Goal: Transaction & Acquisition: Purchase product/service

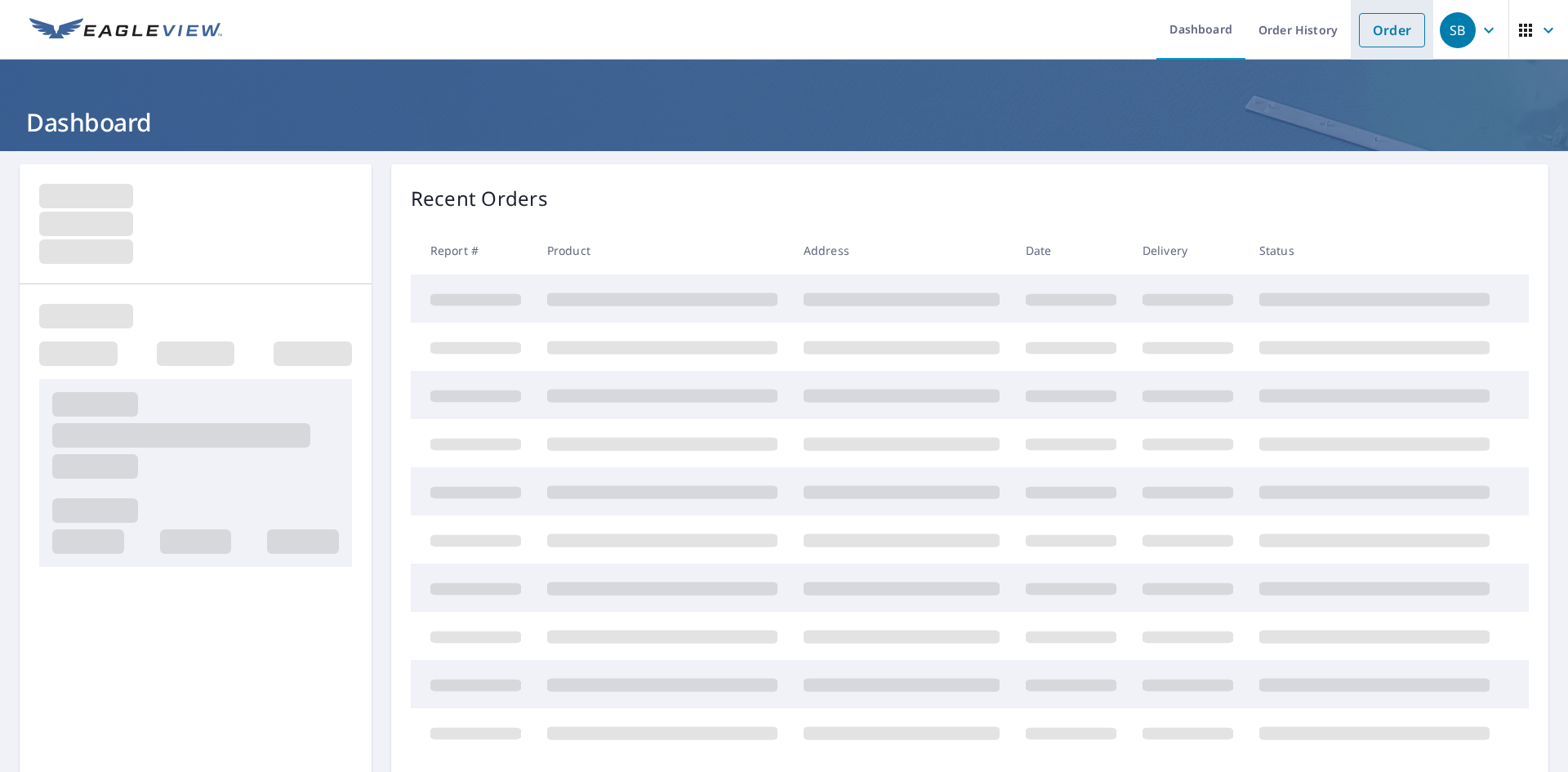
click at [1350, 49] on li "Order" at bounding box center [1391, 29] width 82 height 60
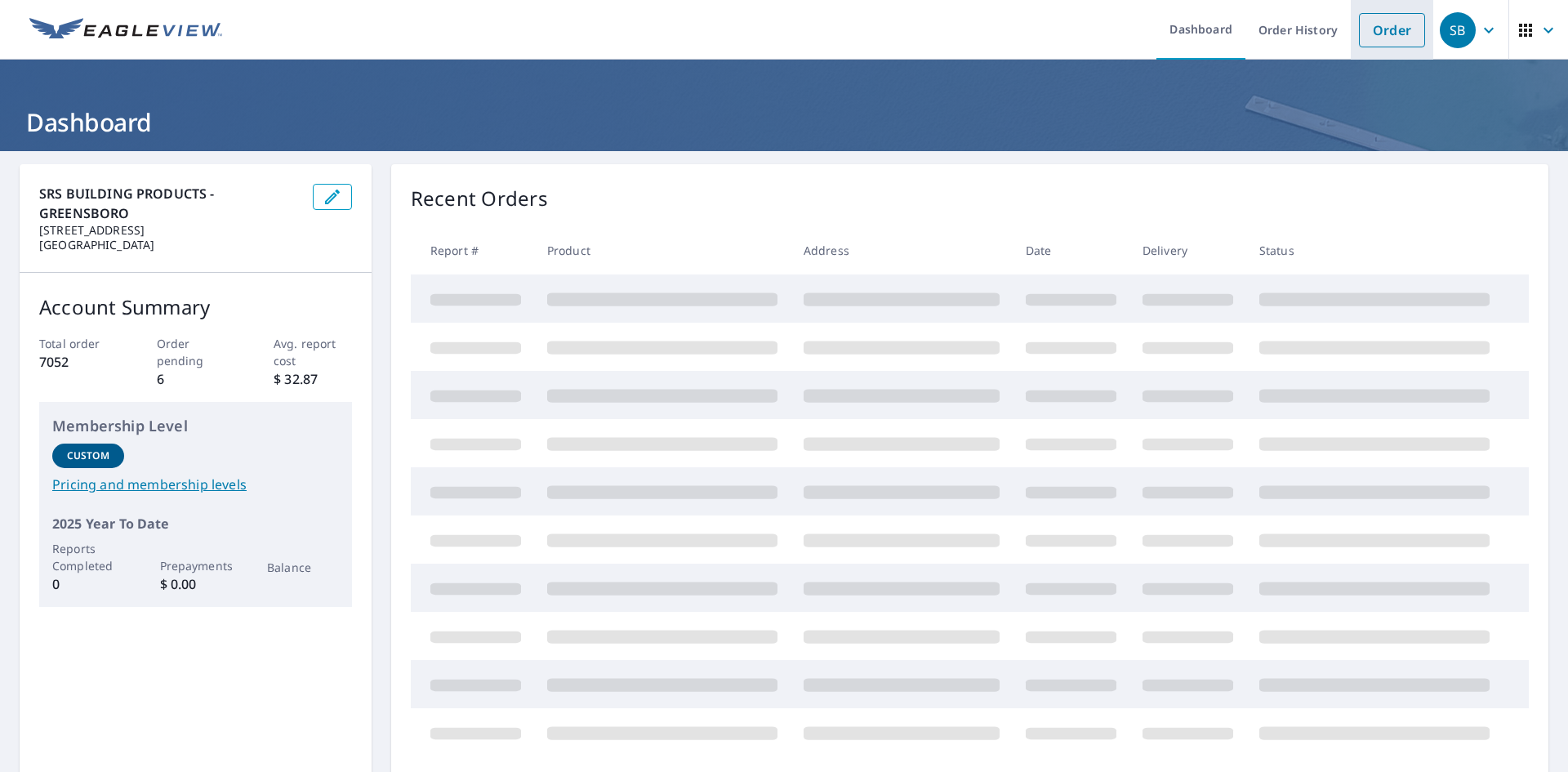
click at [1391, 35] on link "Order" at bounding box center [1391, 29] width 66 height 34
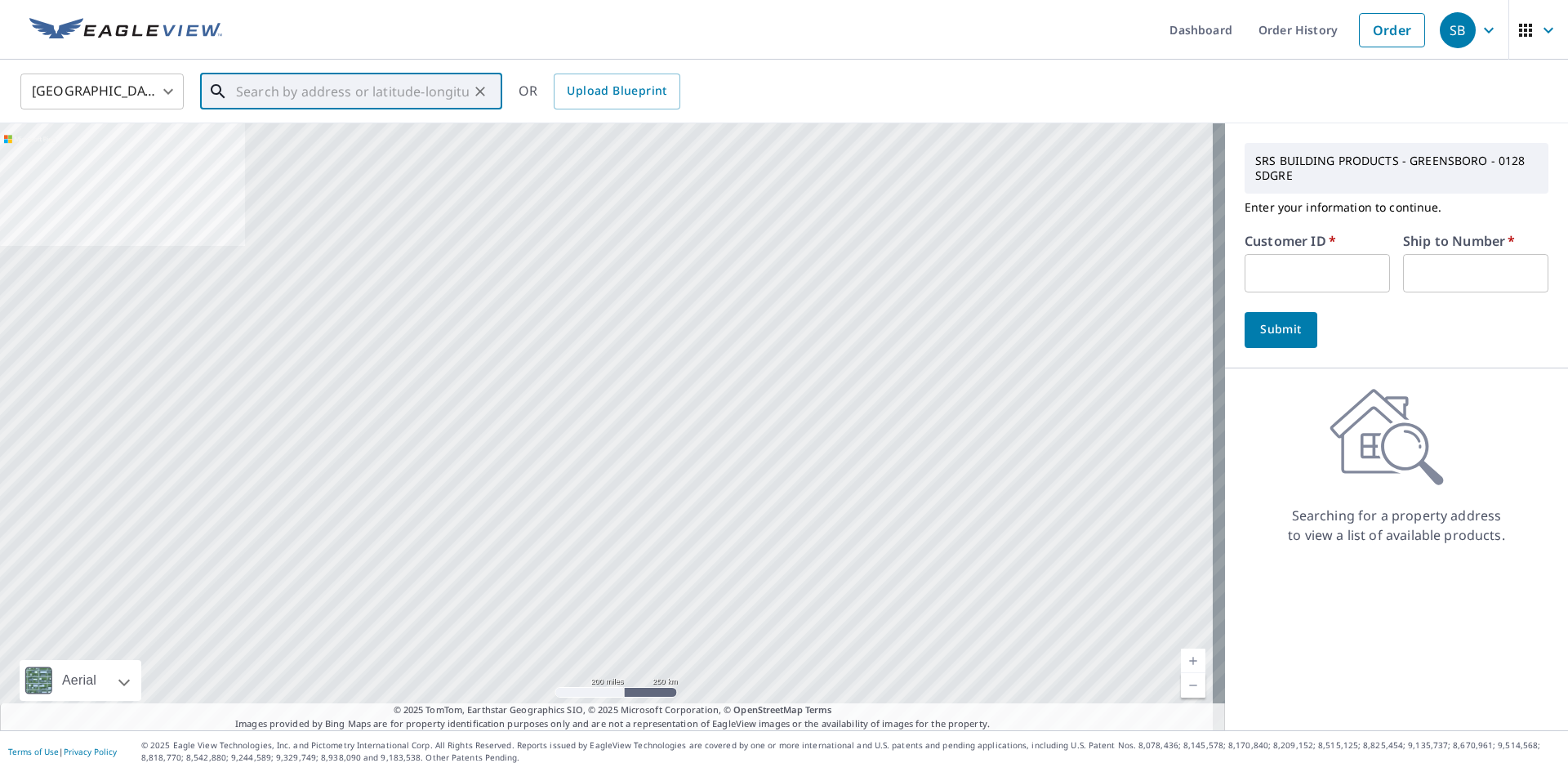
click at [468, 94] on input "text" at bounding box center [352, 92] width 232 height 46
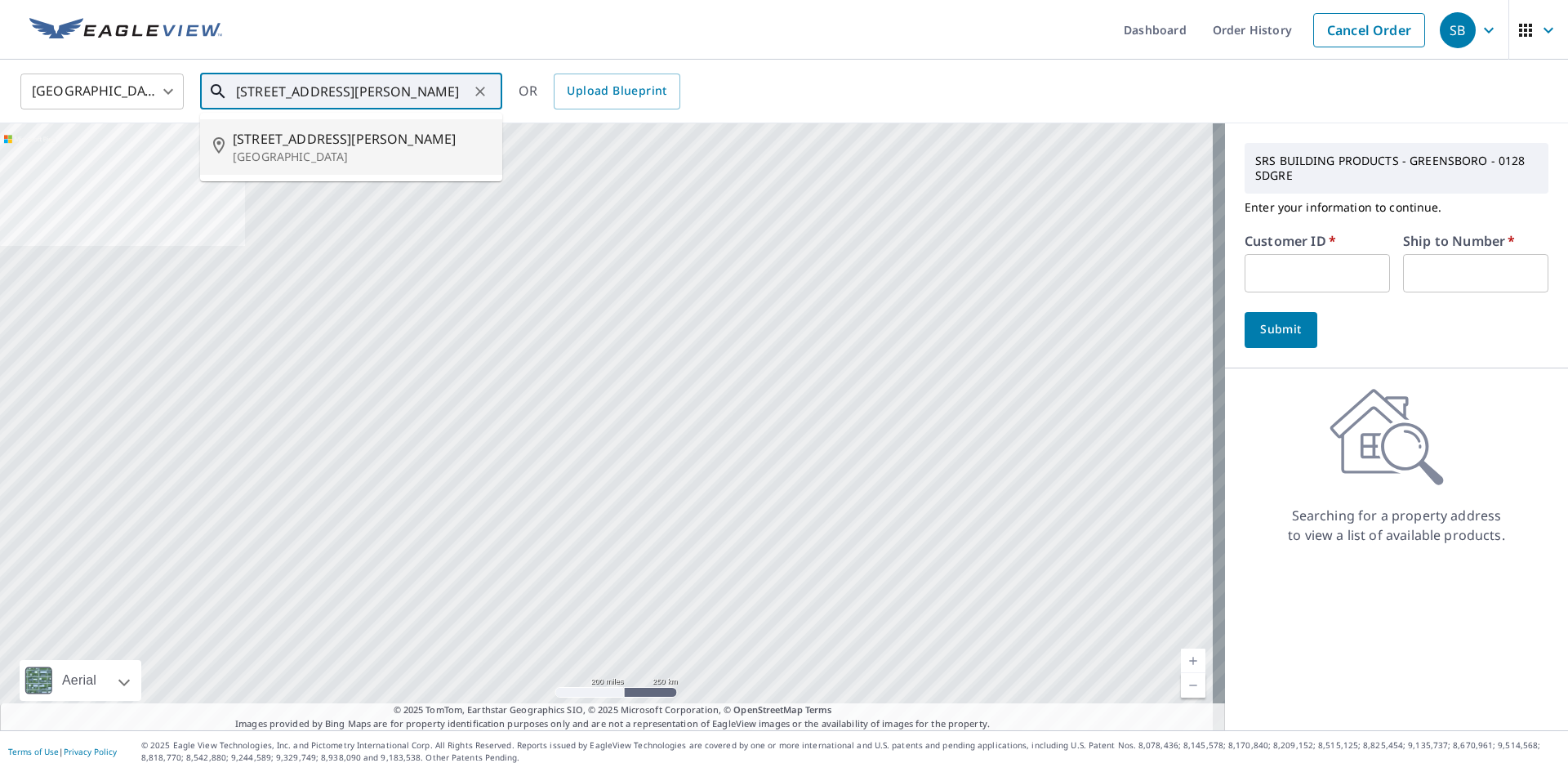
click at [416, 147] on span "[STREET_ADDRESS][PERSON_NAME]" at bounding box center [361, 138] width 256 height 19
type input "[STREET_ADDRESS][PERSON_NAME][PERSON_NAME]"
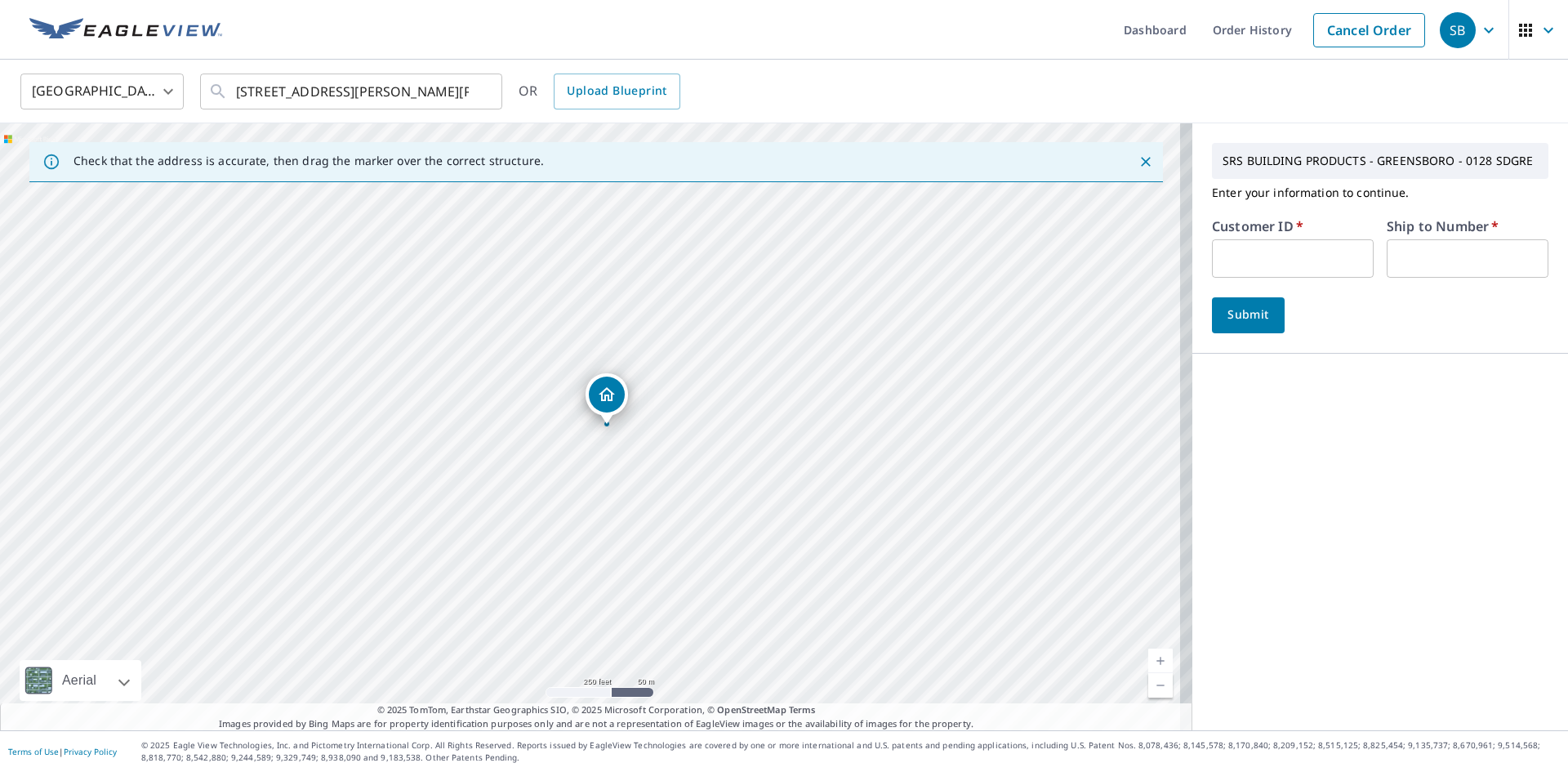
click at [1238, 268] on input "text" at bounding box center [1292, 258] width 162 height 38
type input "ROO128"
click at [1390, 261] on input "text" at bounding box center [1467, 258] width 162 height 38
type input "1"
click at [1265, 320] on button "Submit" at bounding box center [1248, 315] width 72 height 36
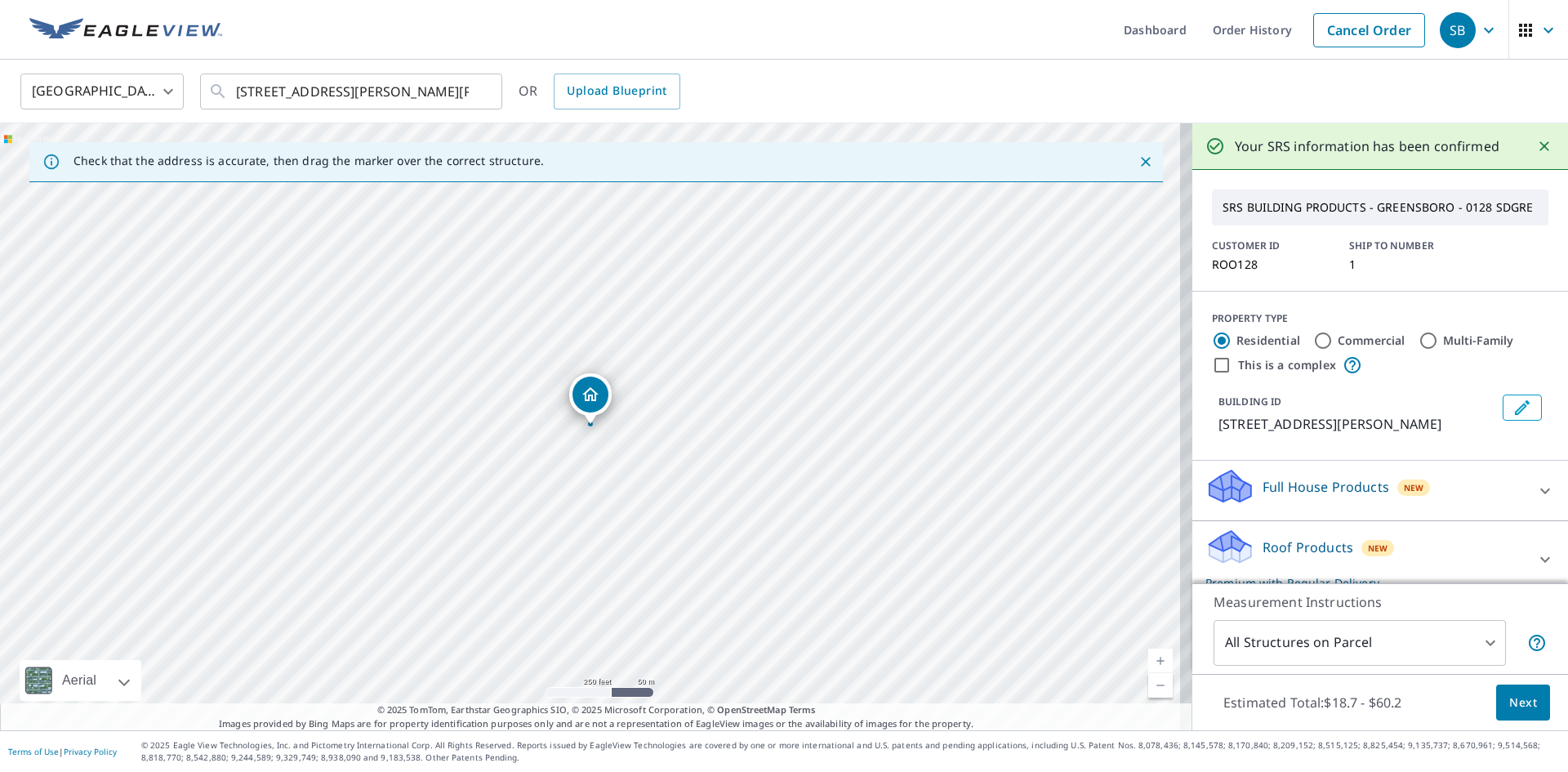
click at [1438, 514] on div "Full House Products New" at bounding box center [1366, 490] width 320 height 47
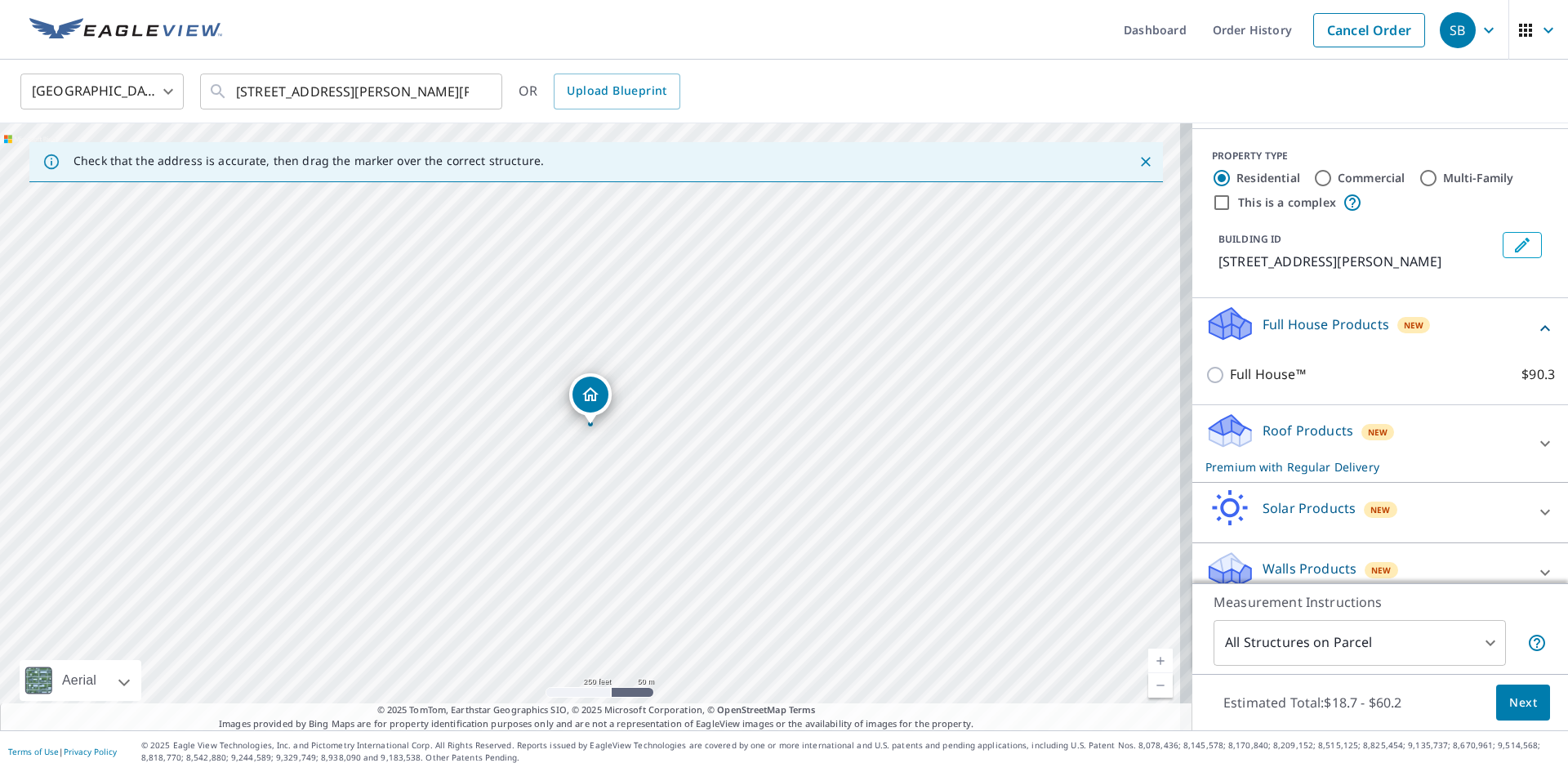
scroll to position [163, 0]
click at [1420, 453] on div "Roof Products New Premium with Regular Delivery" at bounding box center [1366, 443] width 320 height 64
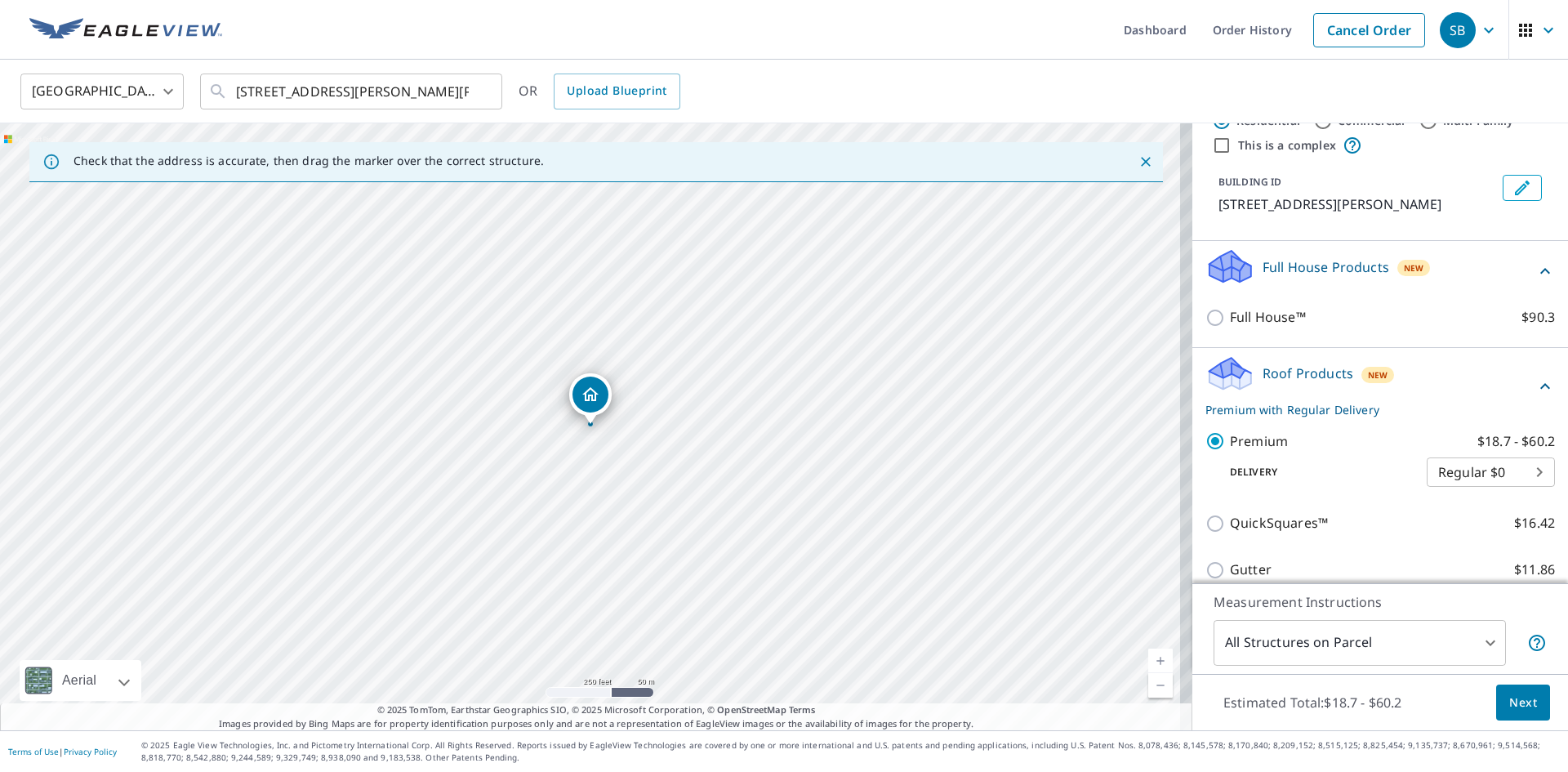
scroll to position [245, 0]
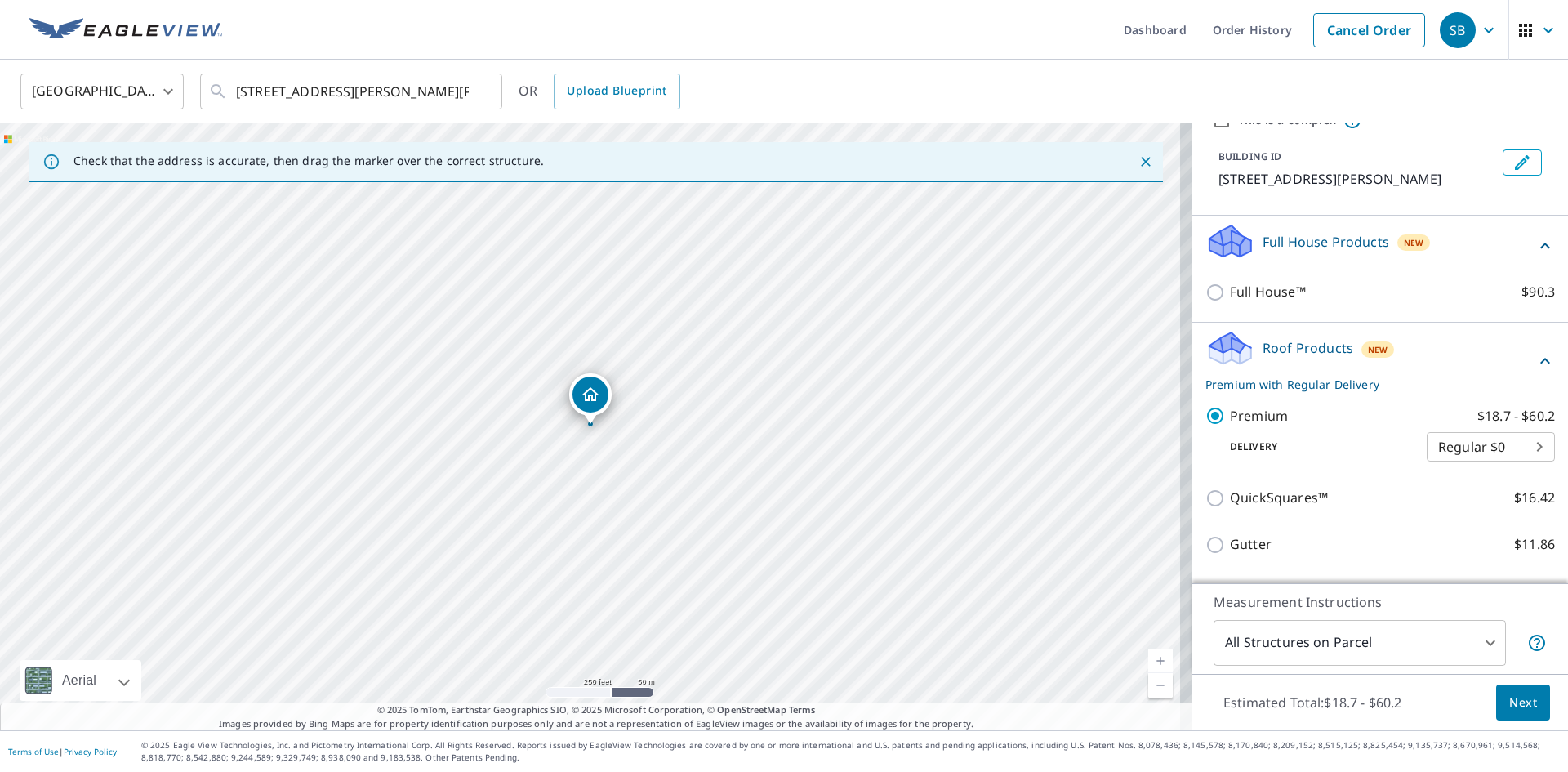
click at [1315, 490] on div "QuickSquares™ $16.42" at bounding box center [1380, 497] width 350 height 47
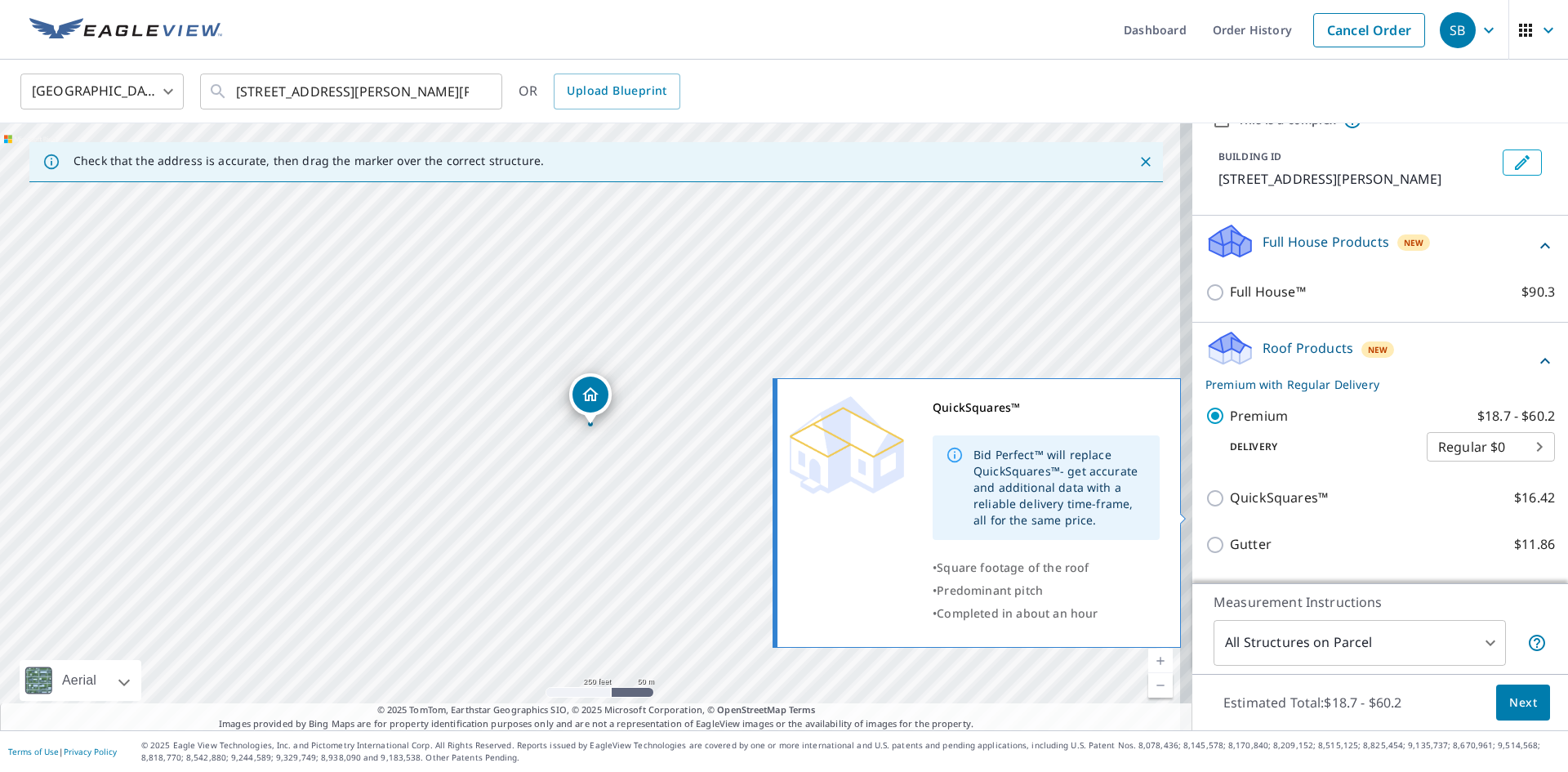
click at [1296, 506] on p "QuickSquares™" at bounding box center [1278, 498] width 98 height 20
click at [1229, 506] on input "QuickSquares™ $16.42" at bounding box center [1217, 497] width 25 height 19
checkbox input "true"
type input "1"
checkbox input "false"
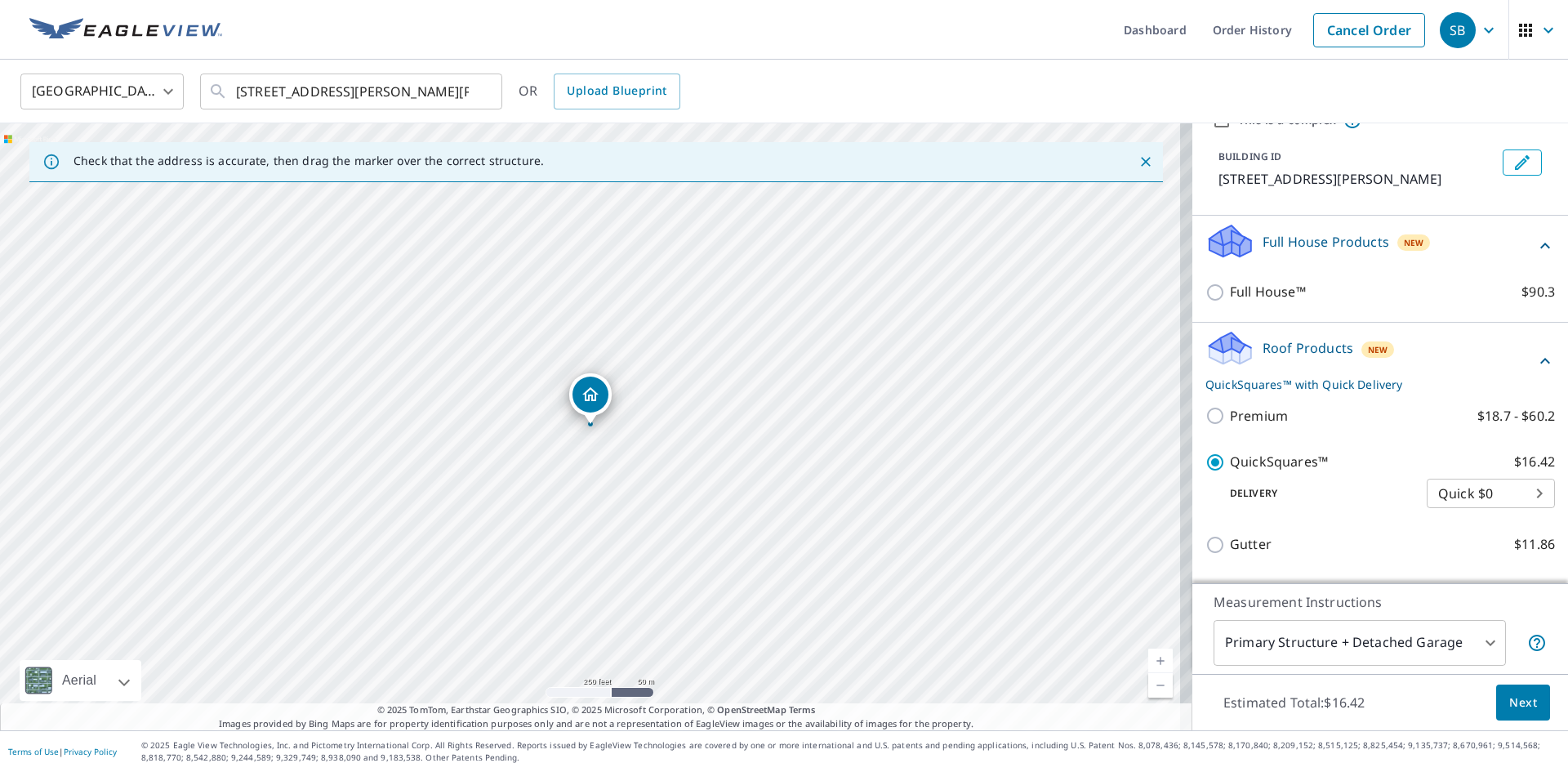
click at [1509, 699] on span "Next" at bounding box center [1522, 702] width 27 height 20
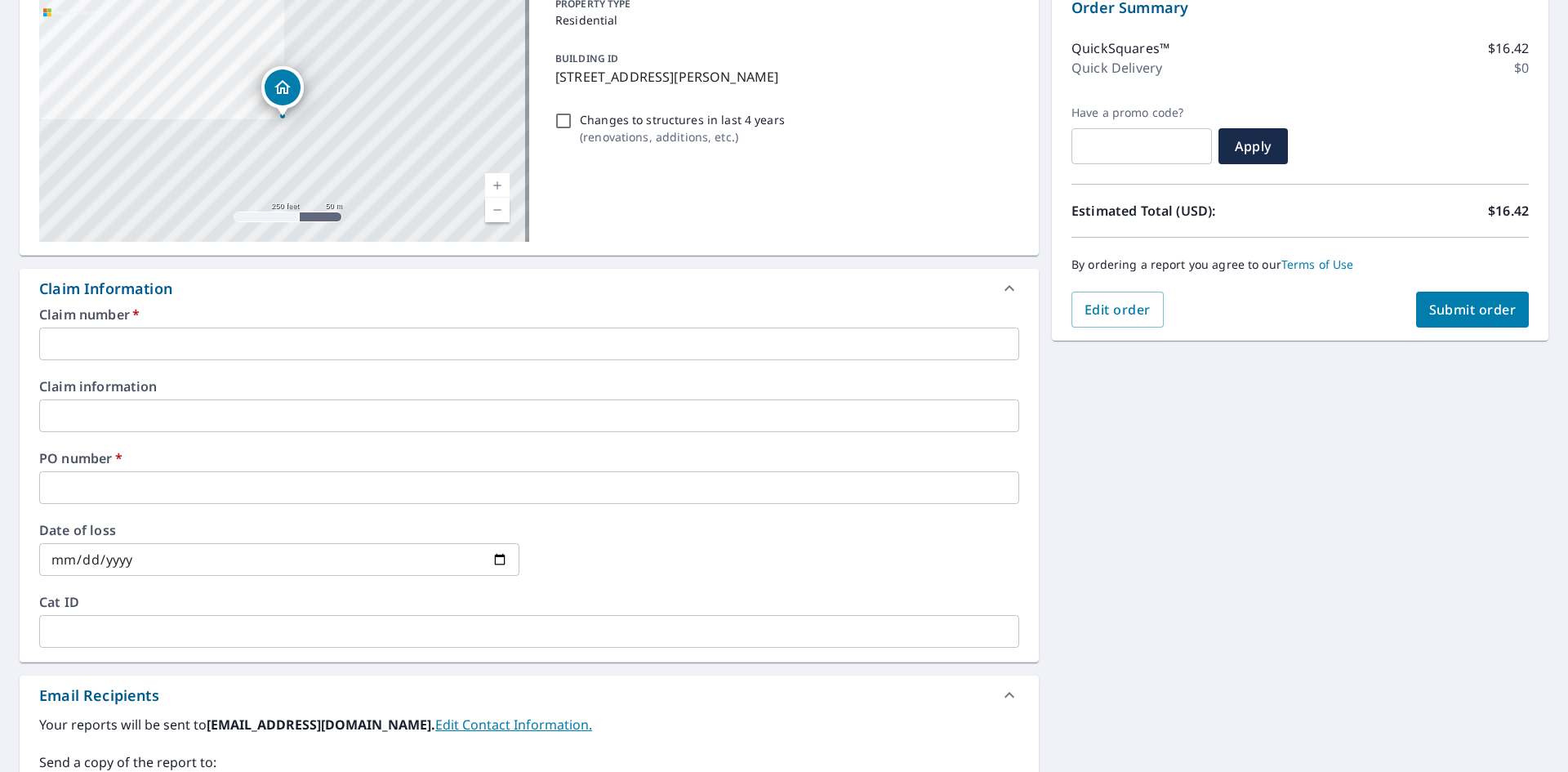
scroll to position [163, 0]
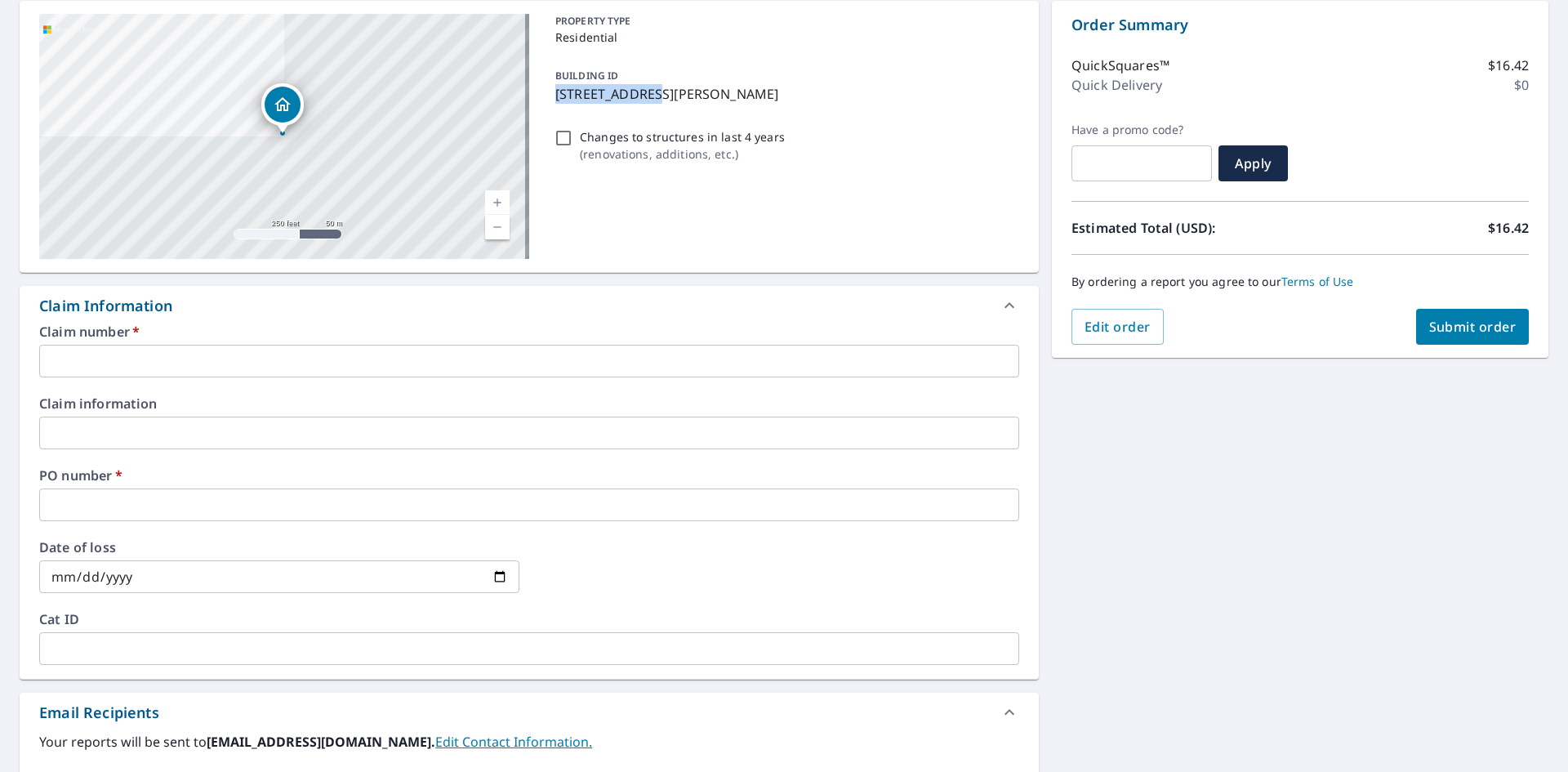
drag, startPoint x: 546, startPoint y: 92, endPoint x: 636, endPoint y: 106, distance: 91.1
click at [636, 106] on div "BUILDING ID [STREET_ADDRESS][PERSON_NAME]" at bounding box center [784, 84] width 470 height 51
checkbox input "true"
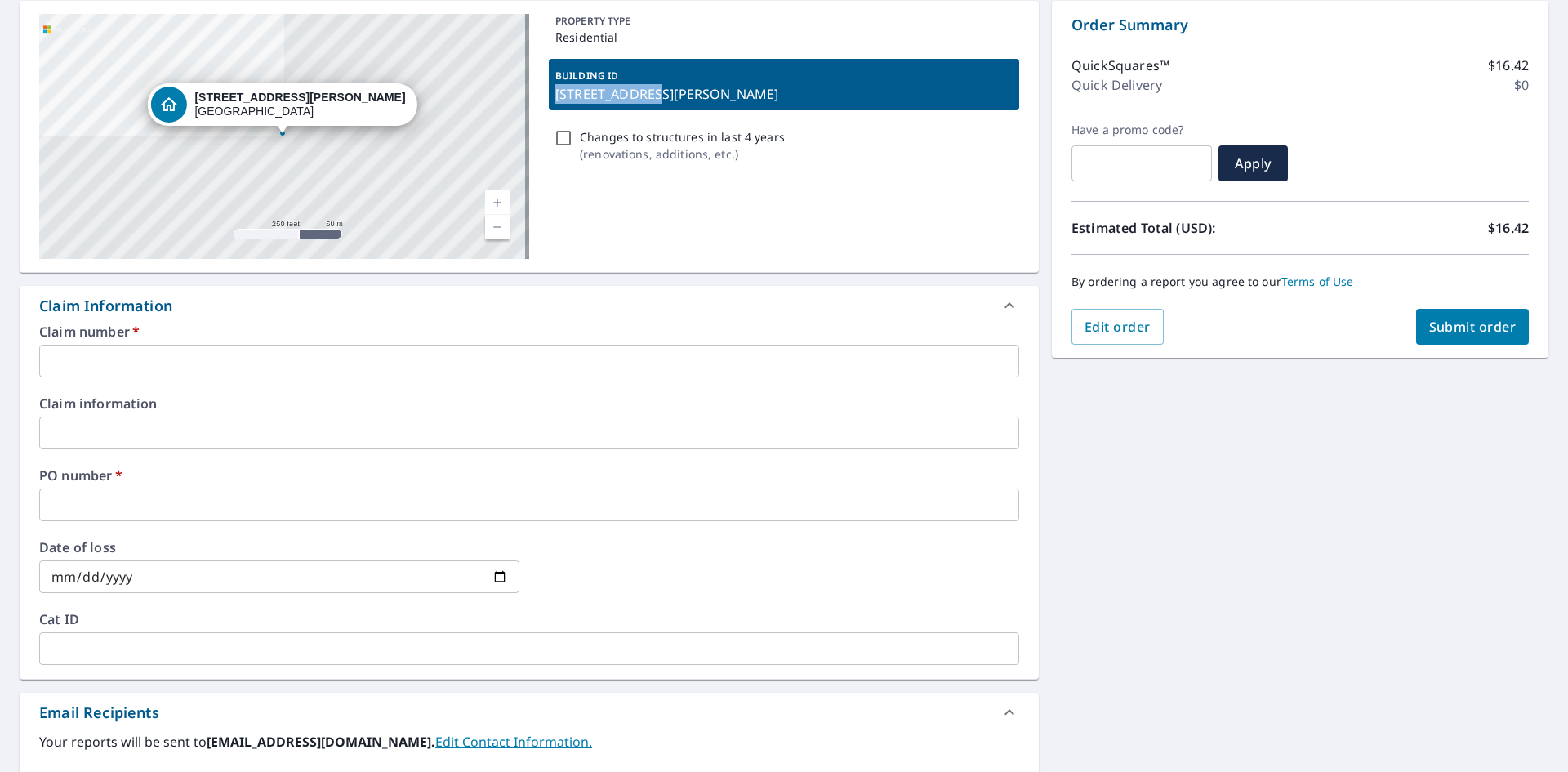
copy p "[STREET_ADDRESS][PERSON_NAME]"
click at [251, 362] on input "text" at bounding box center [529, 361] width 979 height 33
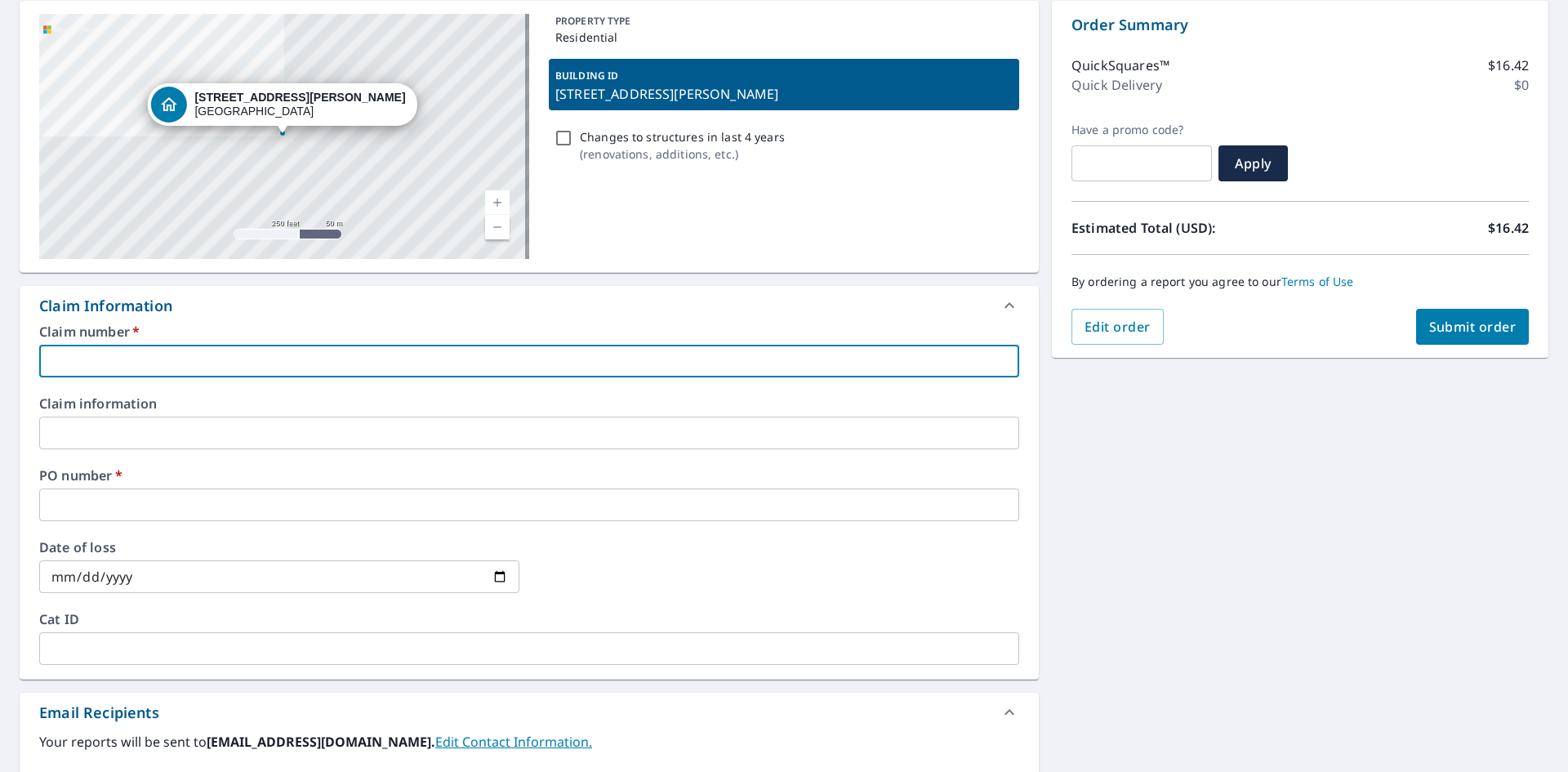
paste input "[STREET_ADDRESS][PERSON_NAME]"
type input "[STREET_ADDRESS][PERSON_NAME]"
checkbox input "true"
type input "[STREET_ADDRESS][PERSON_NAME]"
click at [245, 511] on input "text" at bounding box center [529, 505] width 979 height 33
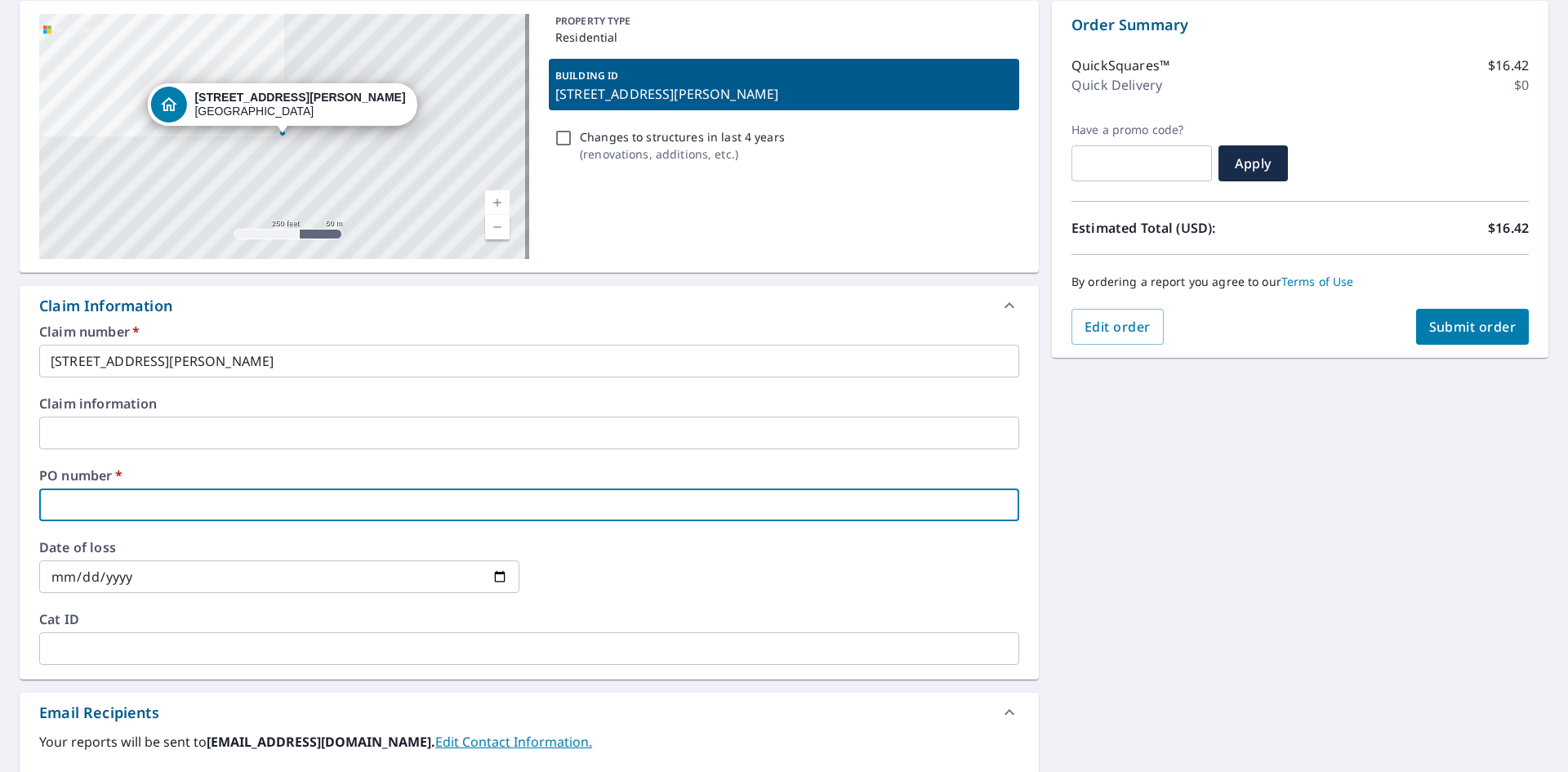
paste input "[STREET_ADDRESS][PERSON_NAME]"
type input "[STREET_ADDRESS][PERSON_NAME]"
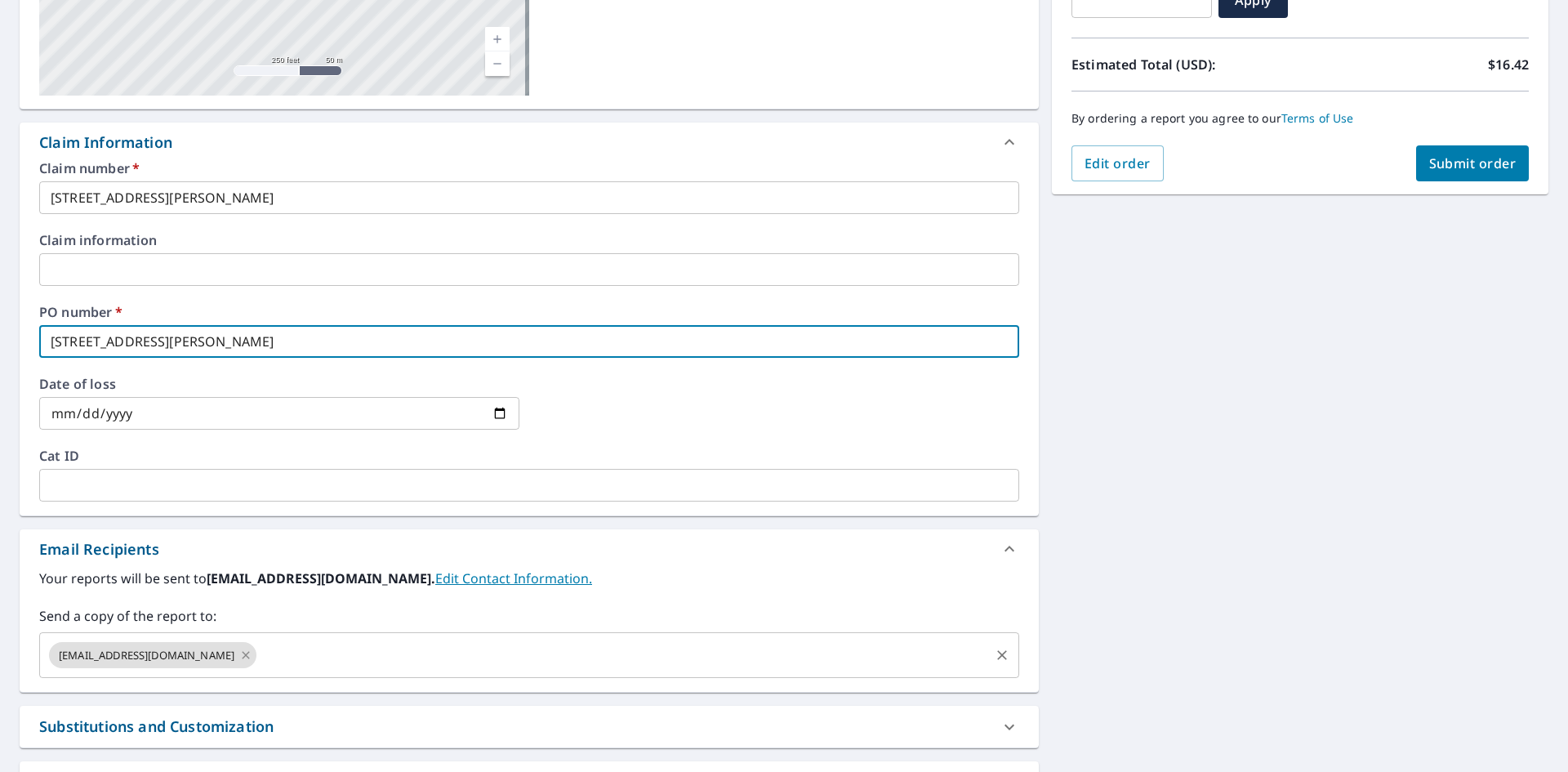
click at [250, 653] on icon at bounding box center [246, 655] width 7 height 7
checkbox input "true"
type input "[STREET_ADDRESS][PERSON_NAME]"
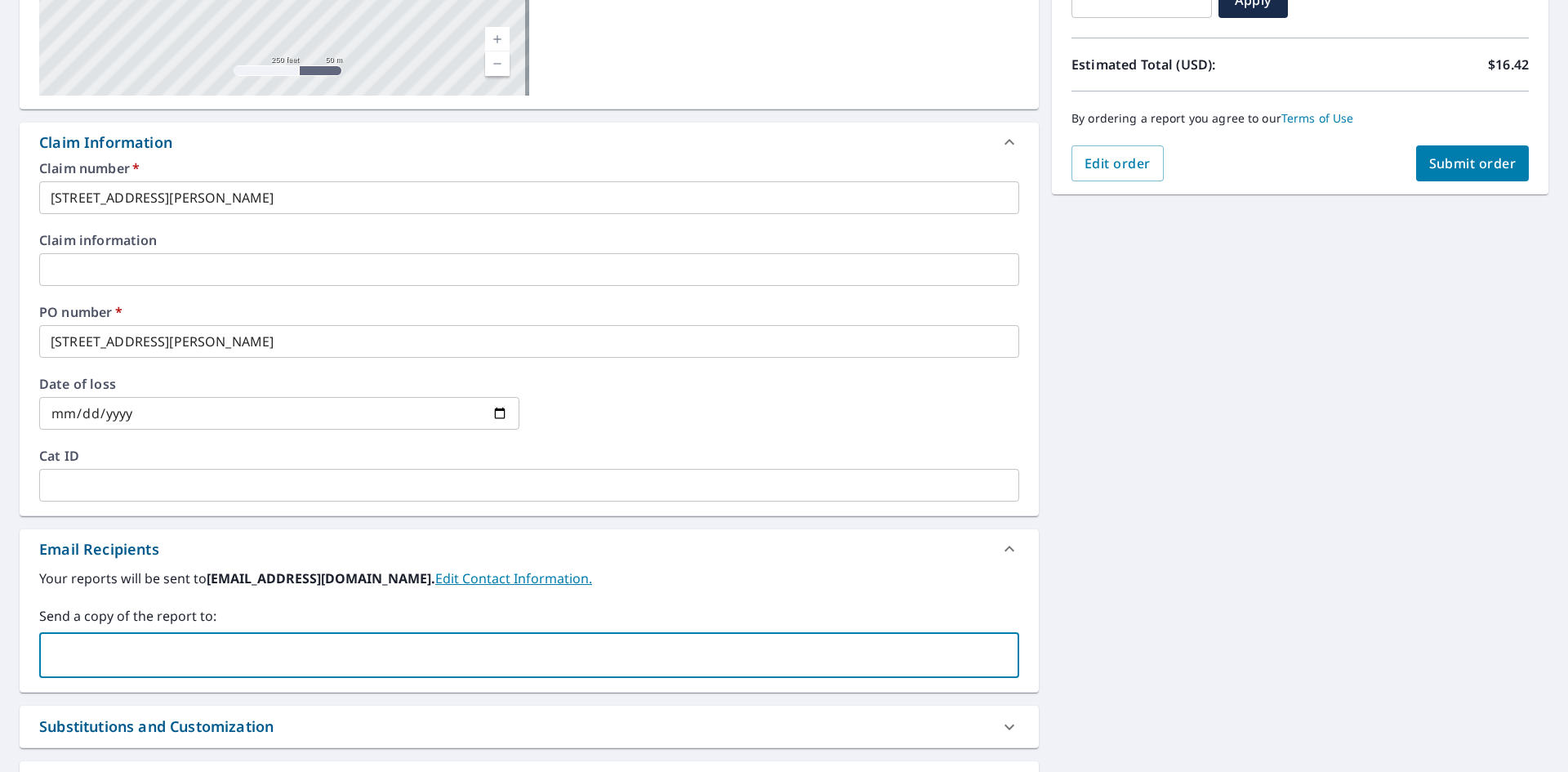
click at [250, 653] on input "text" at bounding box center [517, 655] width 941 height 31
type input "[EMAIL_ADDRESS][DOMAIN_NAME]"
checkbox input "true"
click at [261, 653] on input "text" at bounding box center [623, 655] width 729 height 31
paste input "[PERSON_NAME][EMAIL_ADDRESS][DOMAIN_NAME]"
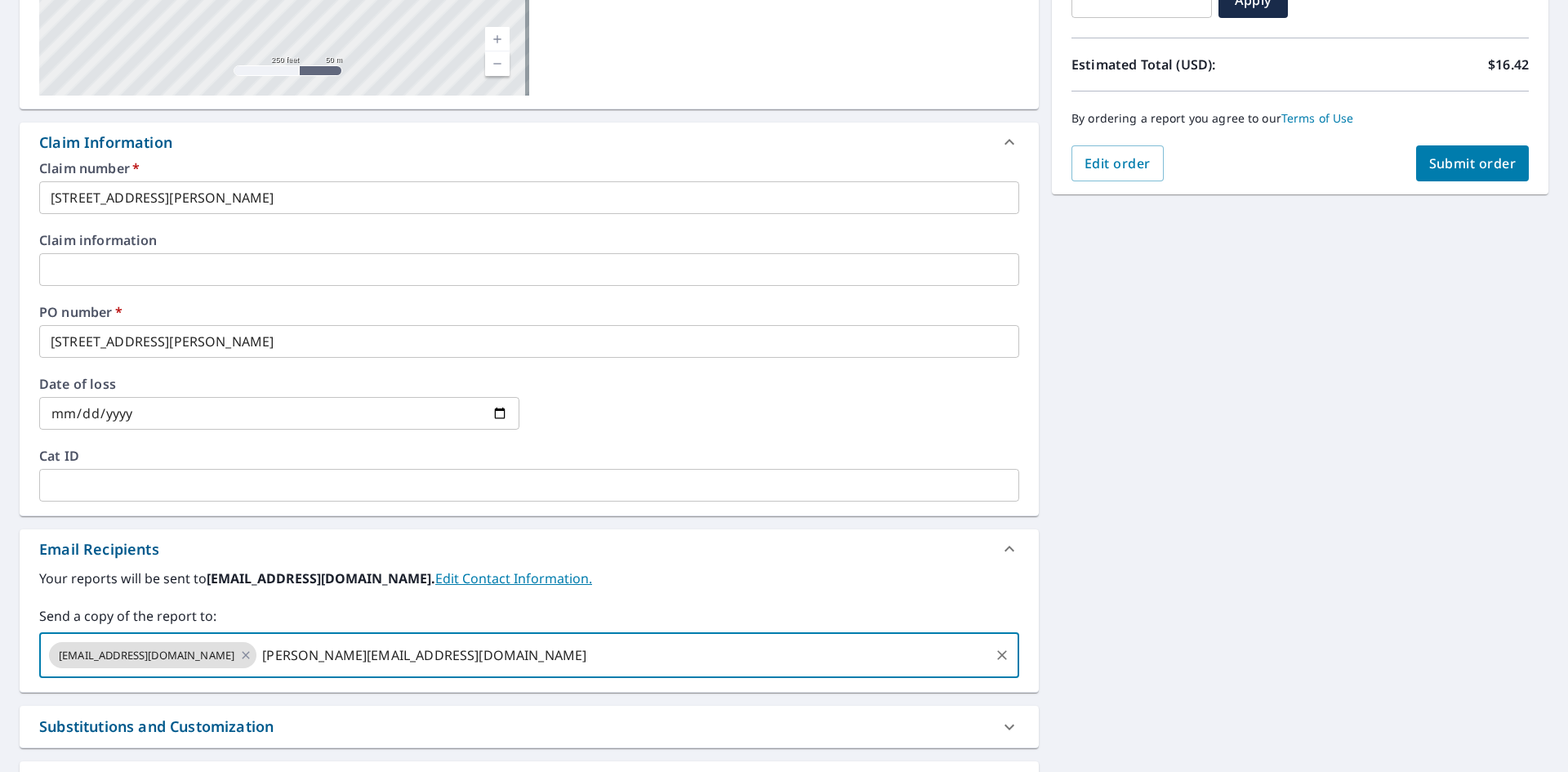
type input "[PERSON_NAME][EMAIL_ADDRESS][DOMAIN_NAME]"
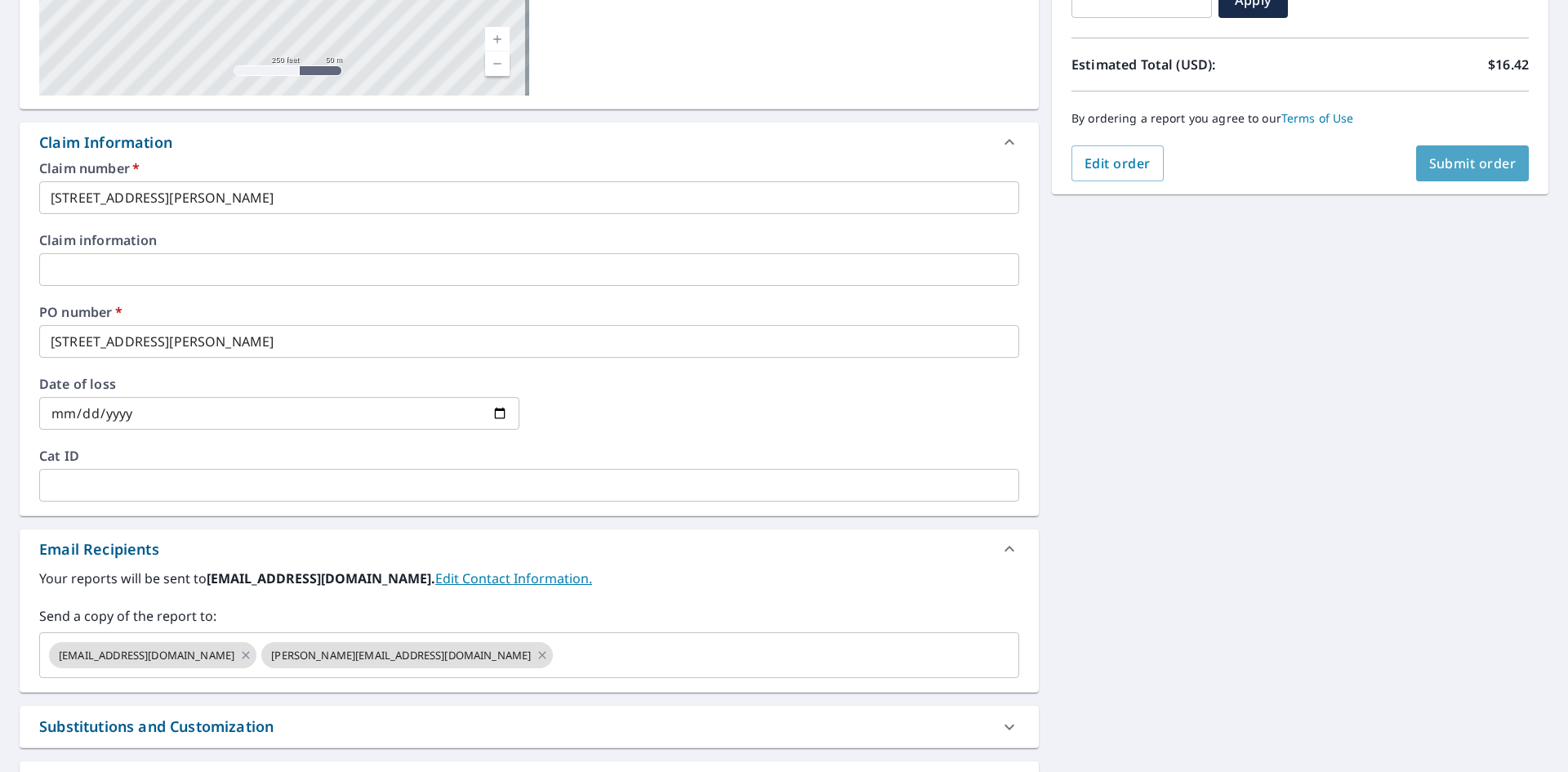
click at [1465, 158] on span "Submit order" at bounding box center [1472, 164] width 87 height 18
checkbox input "true"
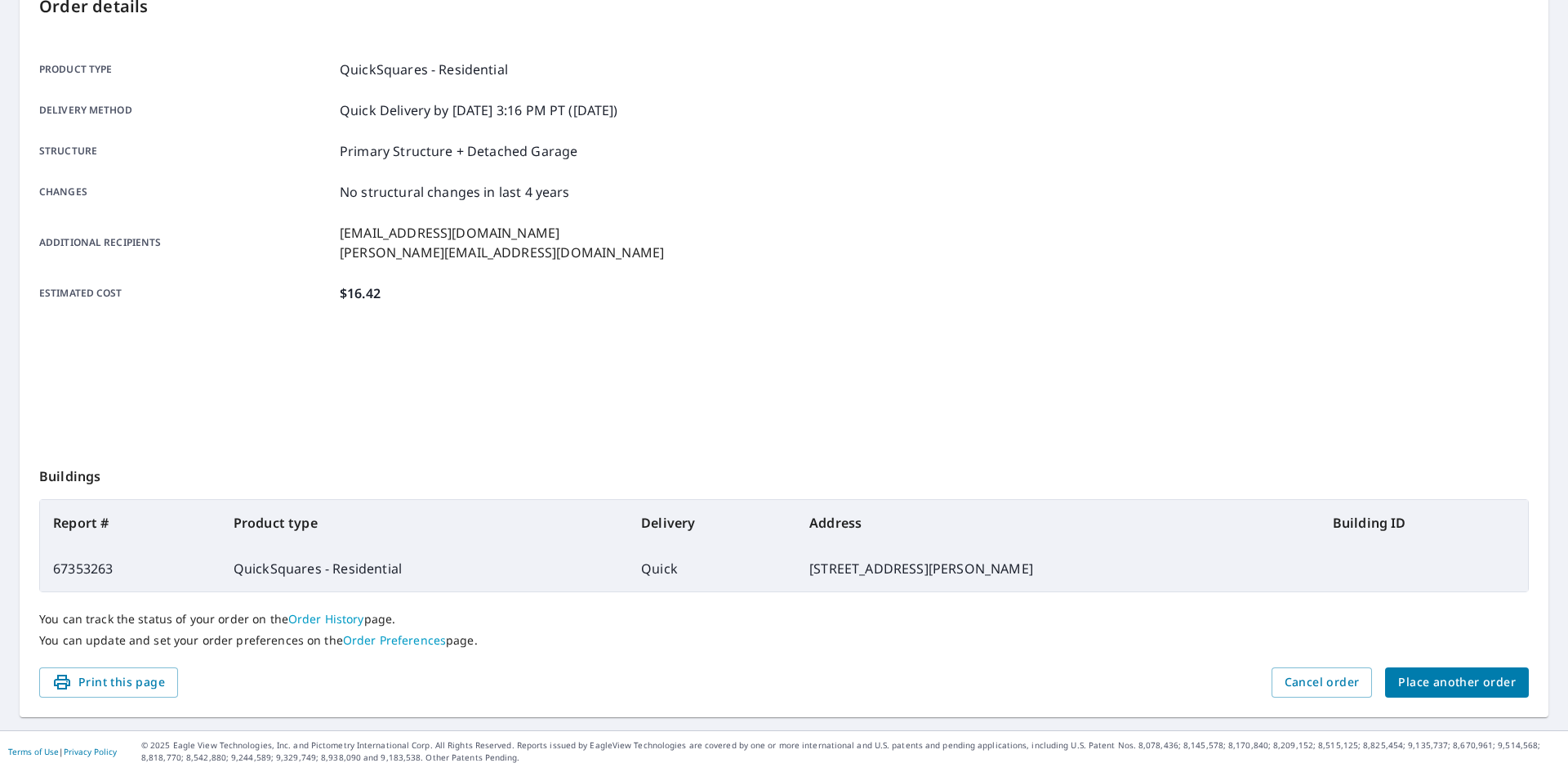
scroll to position [190, 0]
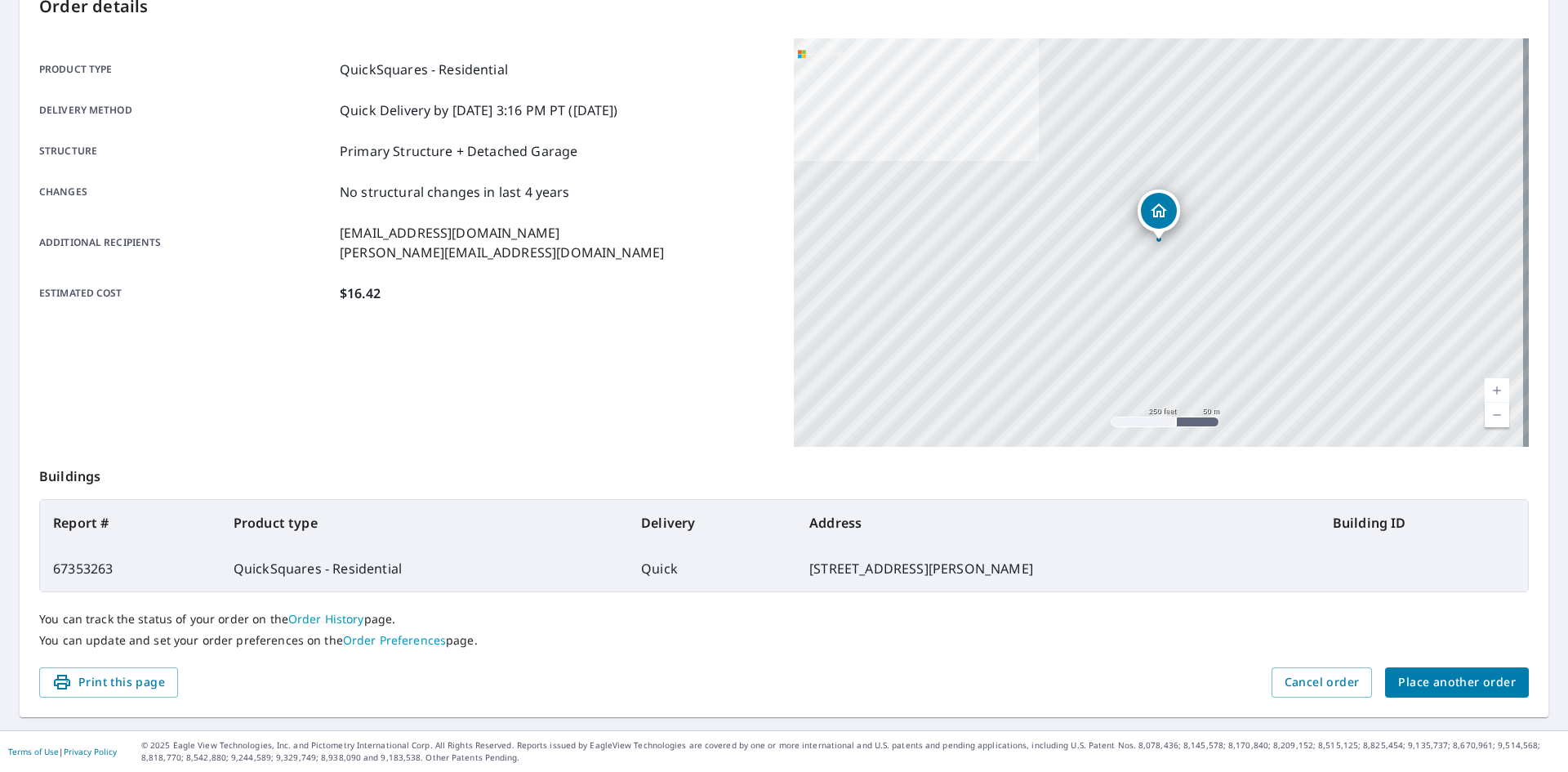
click at [1476, 677] on span "Place another order" at bounding box center [1456, 682] width 117 height 20
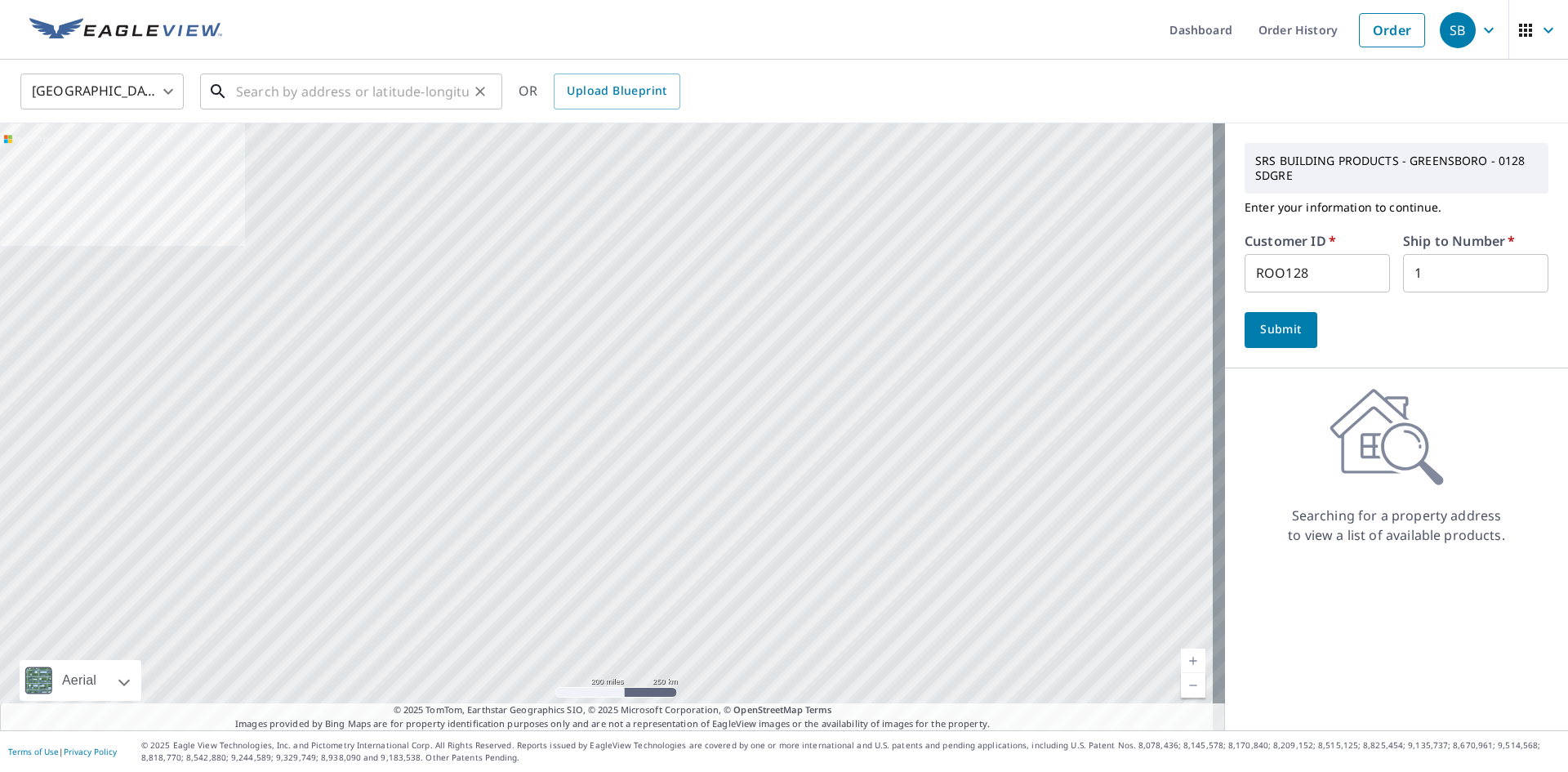
click at [314, 103] on input "text" at bounding box center [352, 92] width 232 height 46
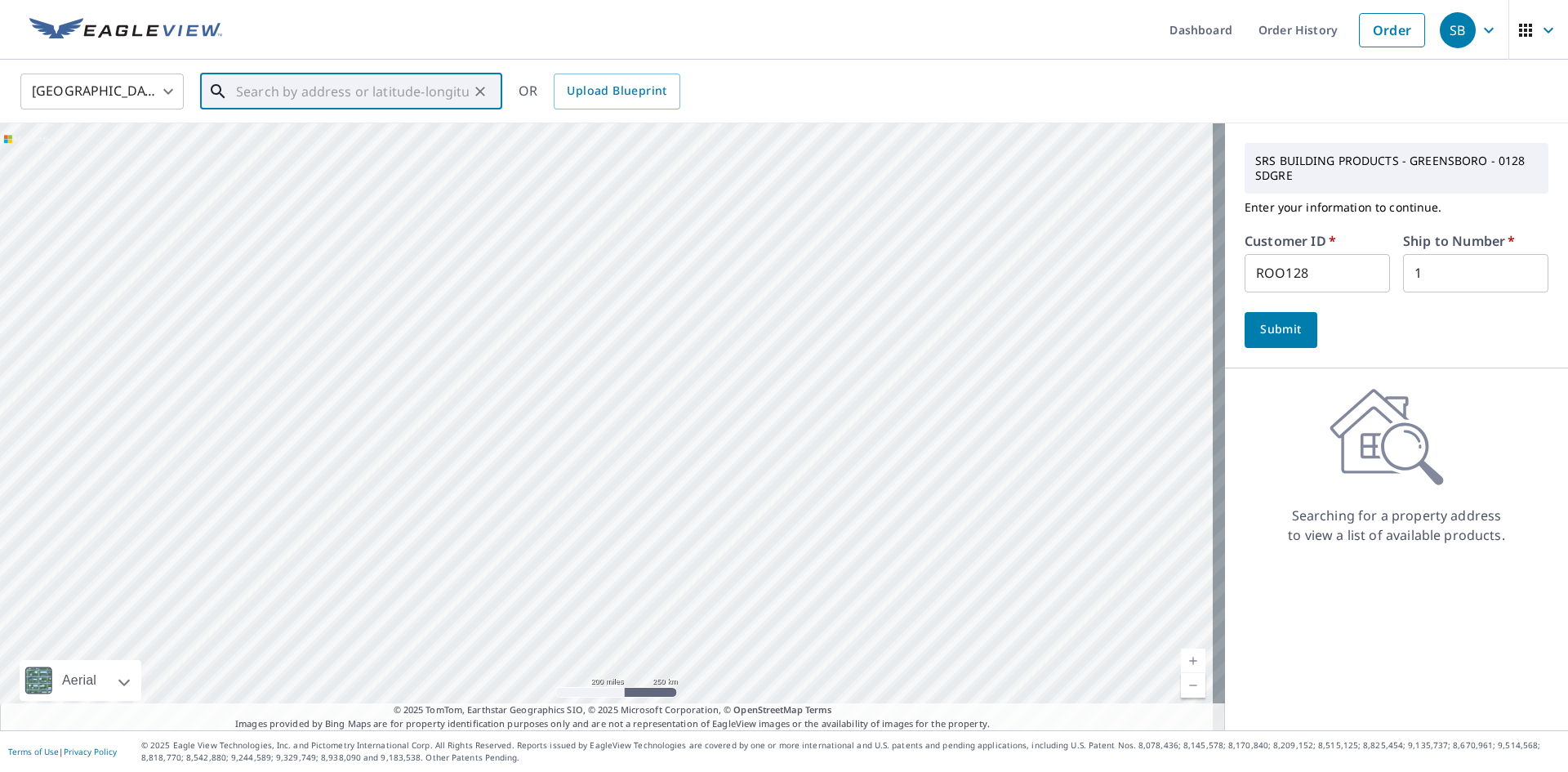
paste input "[STREET_ADDRESS]"
click at [327, 145] on span "[STREET_ADDRESS]" at bounding box center [361, 138] width 256 height 19
type input "[STREET_ADDRESS]"
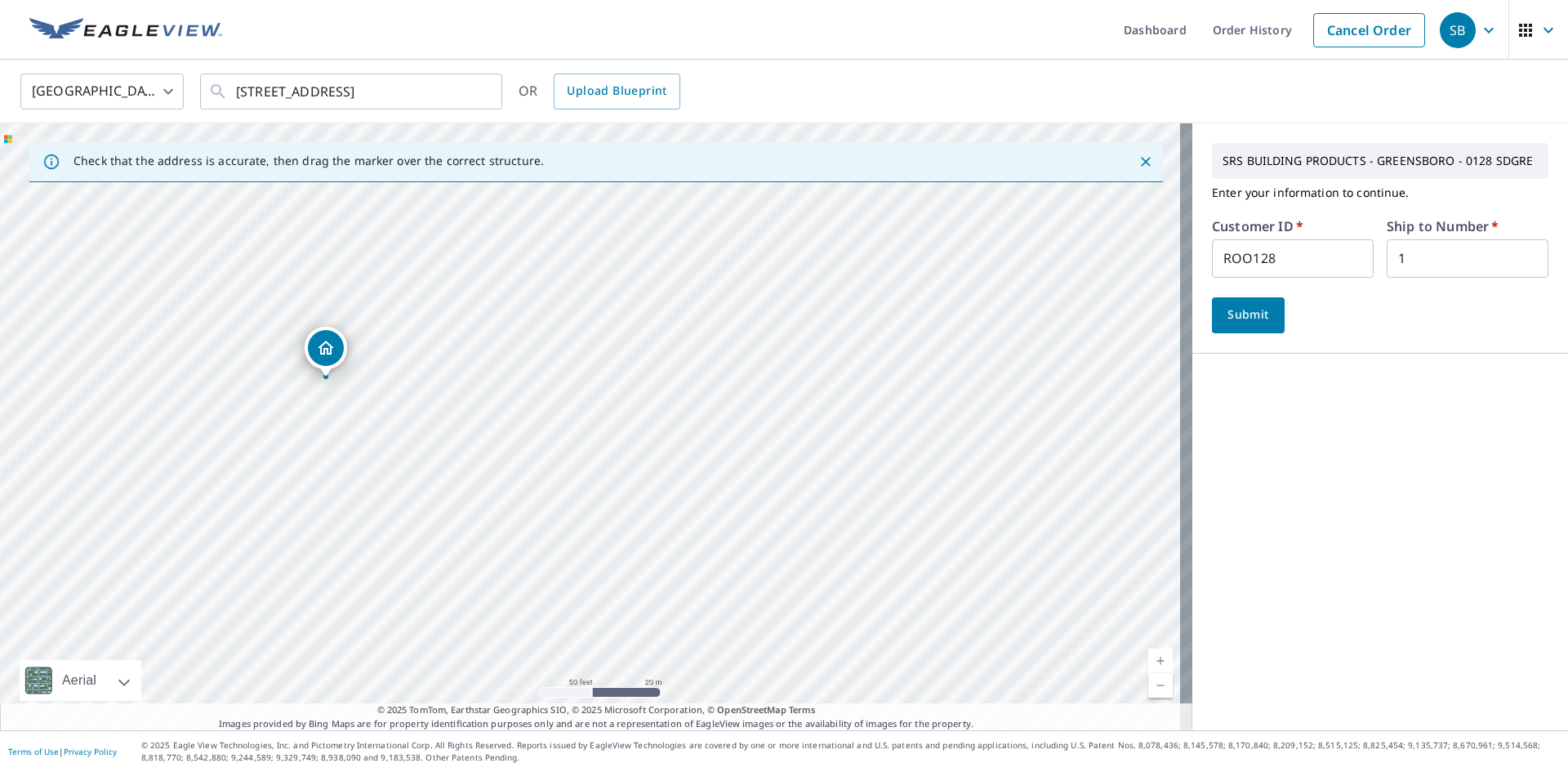
drag, startPoint x: 697, startPoint y: 408, endPoint x: 699, endPoint y: 575, distance: 167.0
click at [699, 575] on div "[STREET_ADDRESS]" at bounding box center [596, 427] width 1192 height 607
drag, startPoint x: 659, startPoint y: 501, endPoint x: 835, endPoint y: 530, distance: 178.4
click at [835, 530] on div "[STREET_ADDRESS]" at bounding box center [596, 427] width 1192 height 607
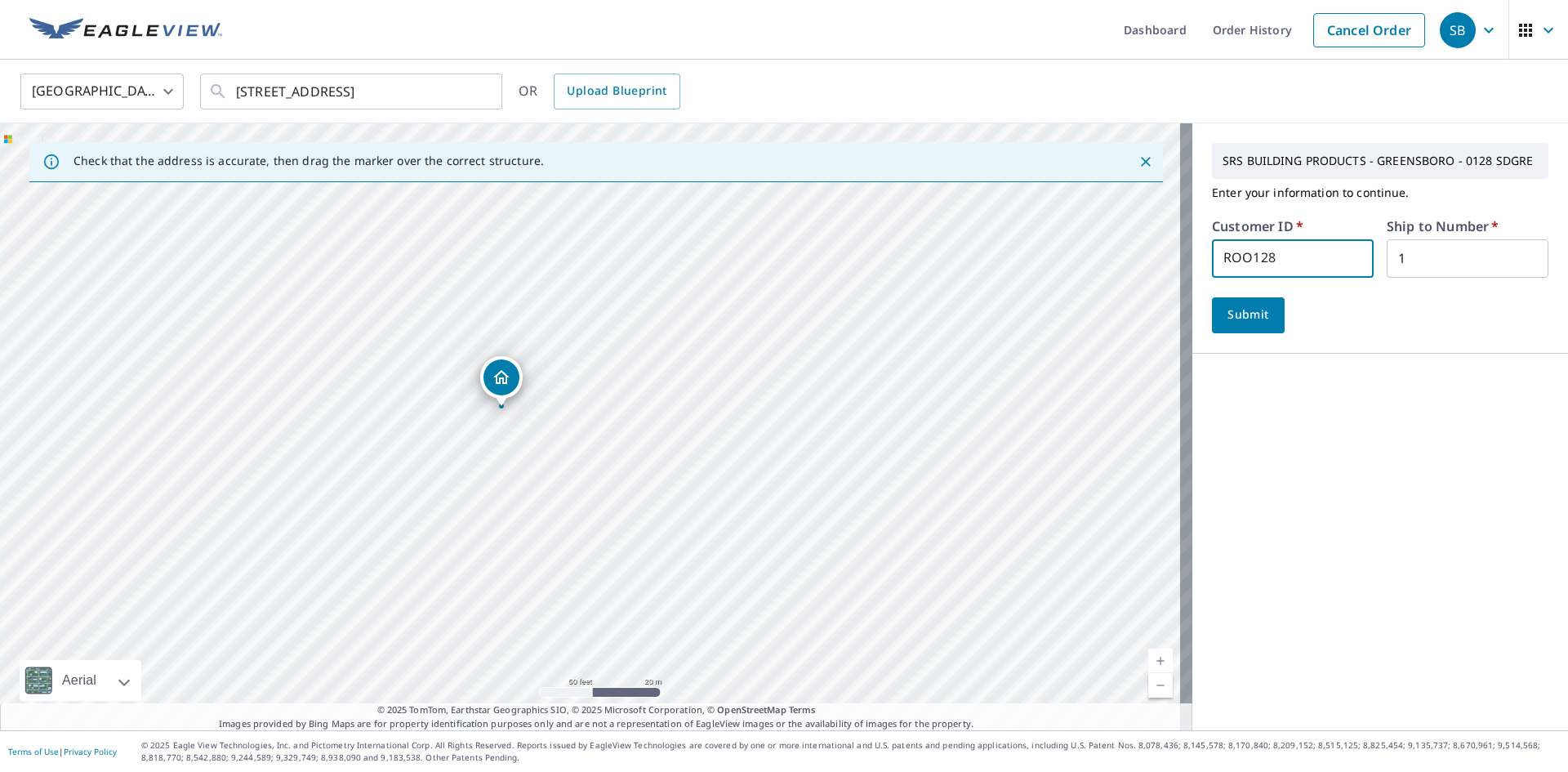
drag, startPoint x: 1272, startPoint y: 266, endPoint x: 1182, endPoint y: 268, distance: 90.0
click at [1192, 268] on div "SRS BUILDING PRODUCTS - GREENSBORO - 0128 SDGRE Enter your information to conti…" at bounding box center [1379, 239] width 375 height 231
type input "S024378"
click at [1242, 314] on span "Submit" at bounding box center [1248, 315] width 47 height 20
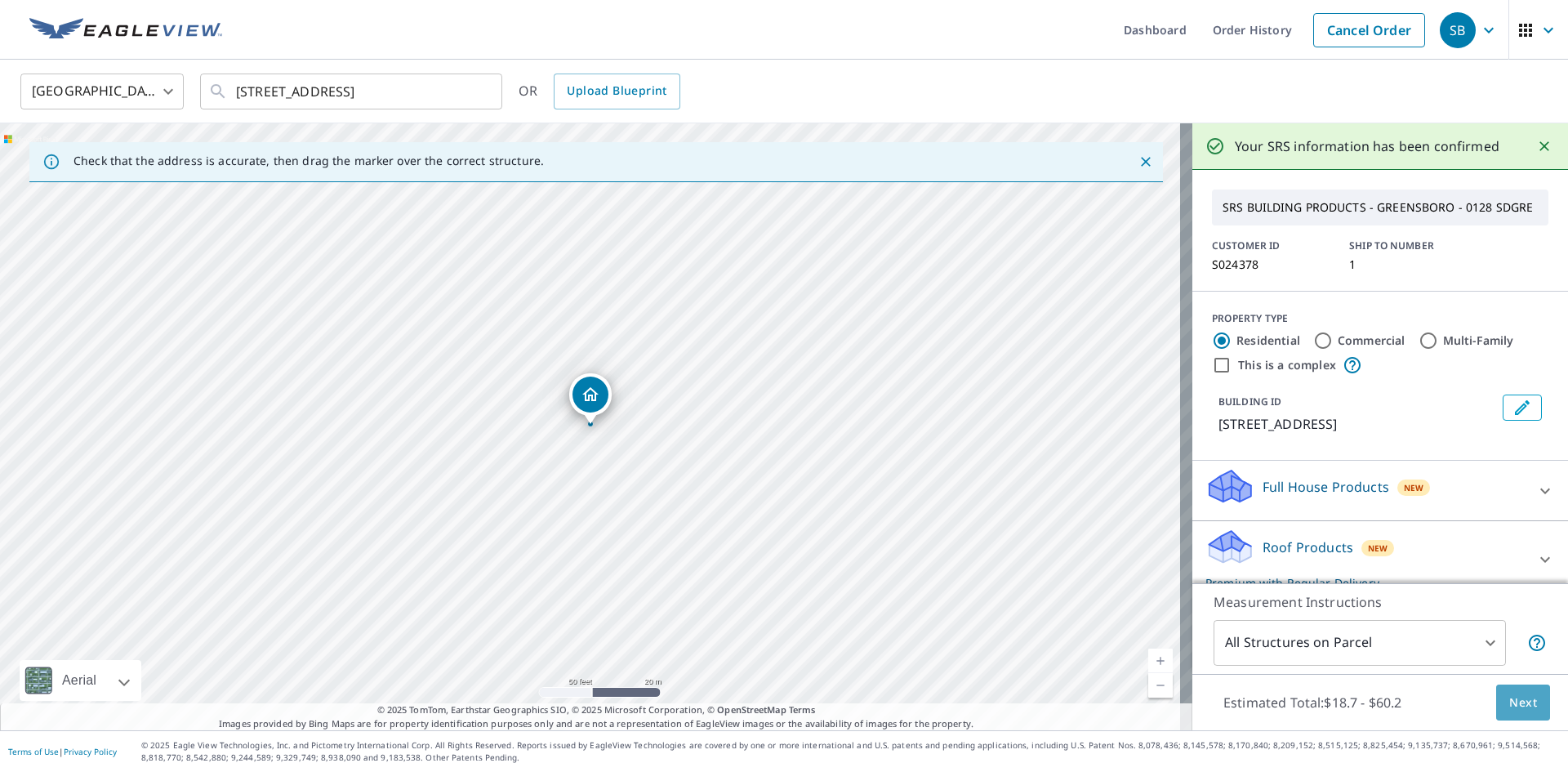
click at [1509, 707] on span "Next" at bounding box center [1522, 702] width 27 height 20
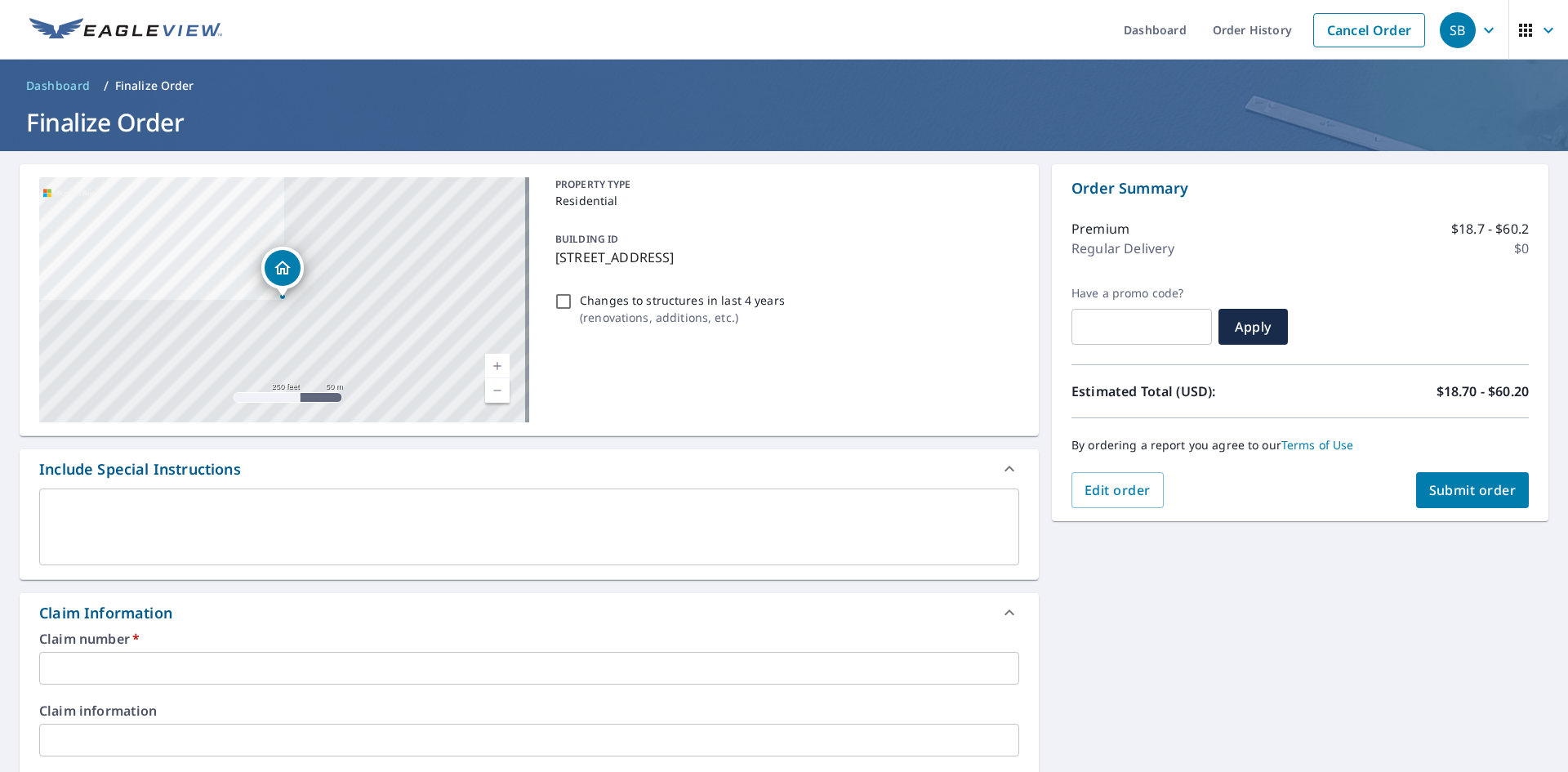
drag, startPoint x: 549, startPoint y: 262, endPoint x: 694, endPoint y: 259, distance: 145.0
click at [694, 259] on div "BUILDING ID [STREET_ADDRESS]" at bounding box center [784, 248] width 470 height 51
checkbox input "true"
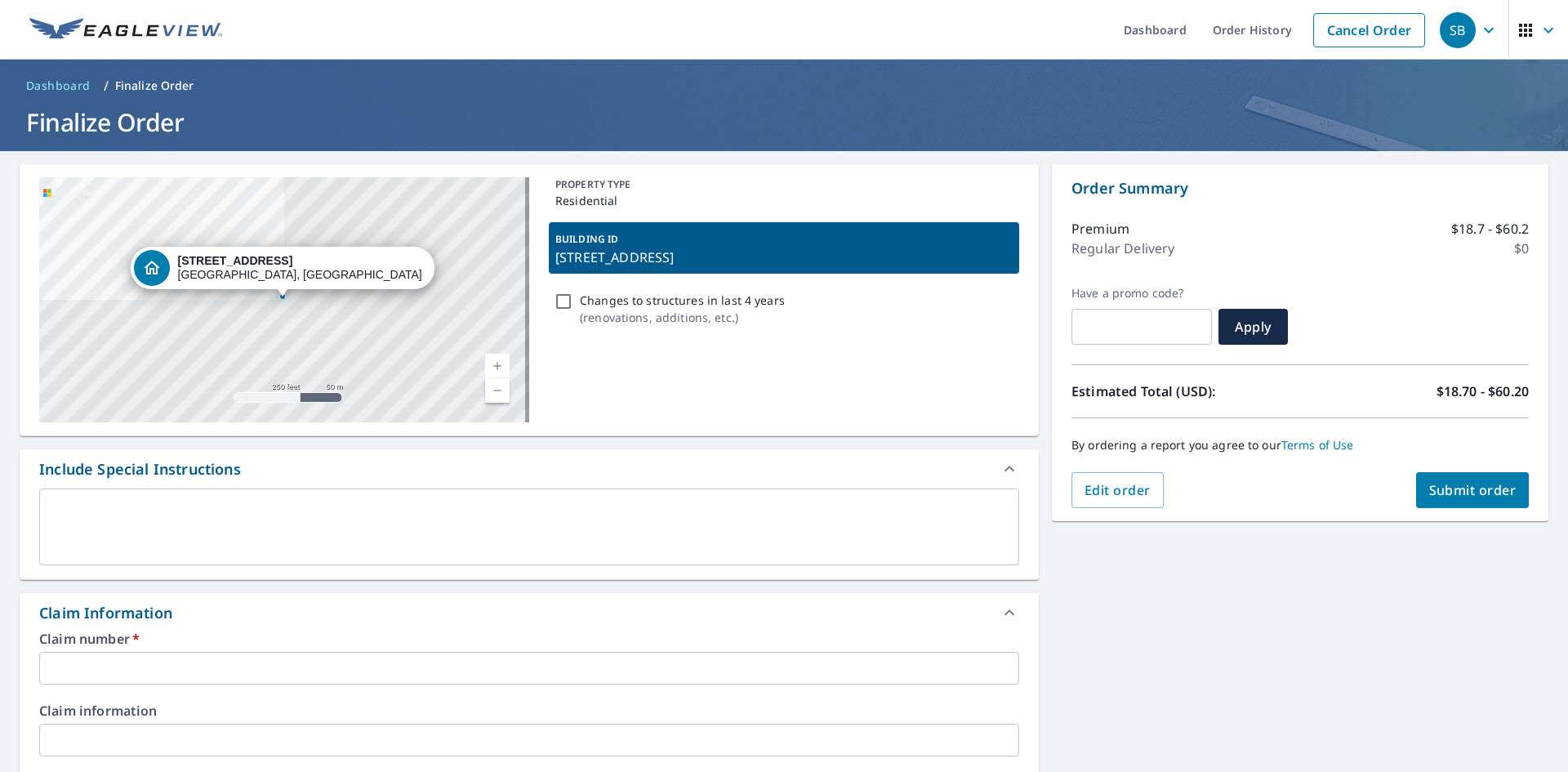
copy p "[STREET_ADDRESS]"
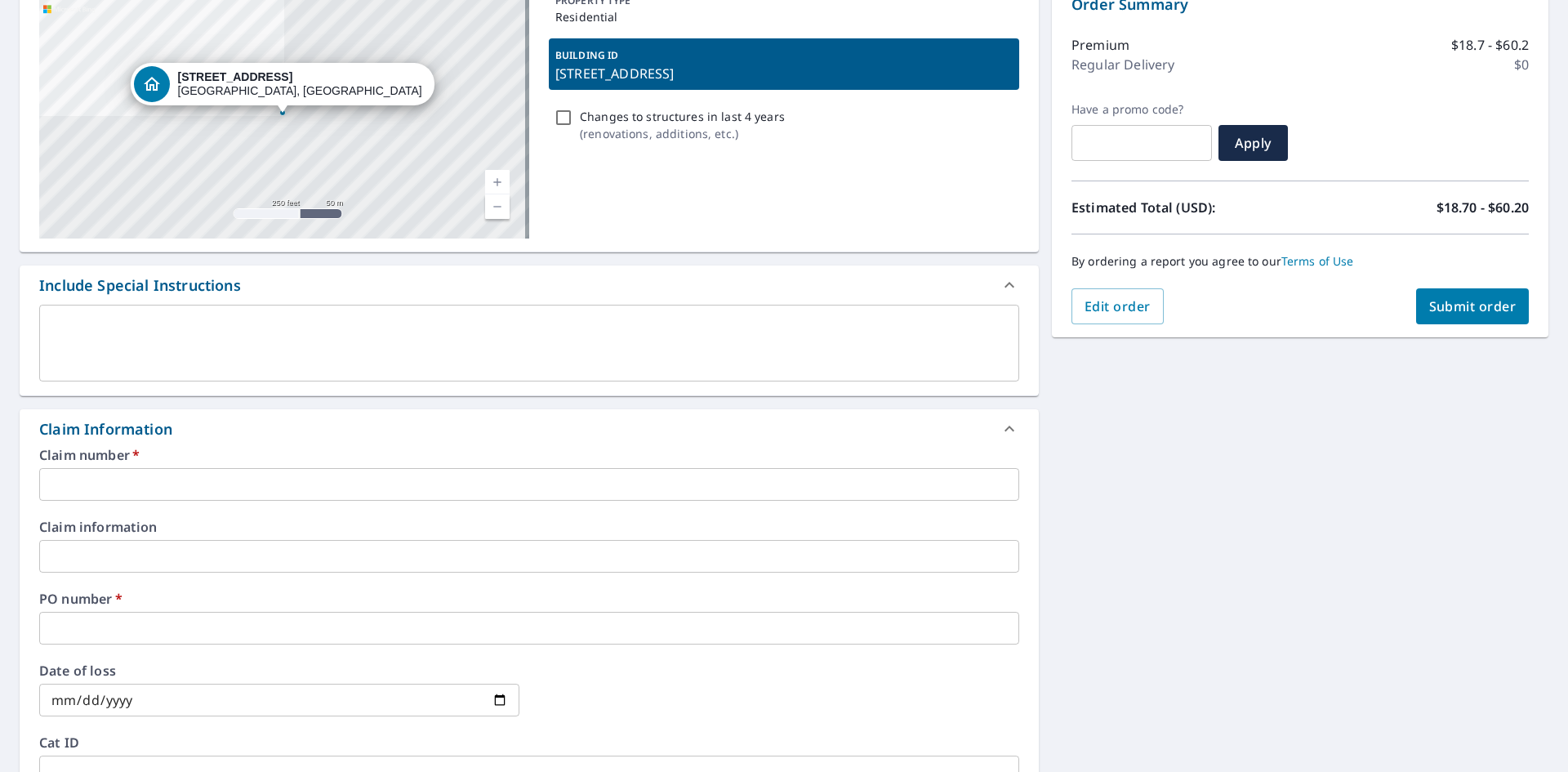
scroll to position [245, 0]
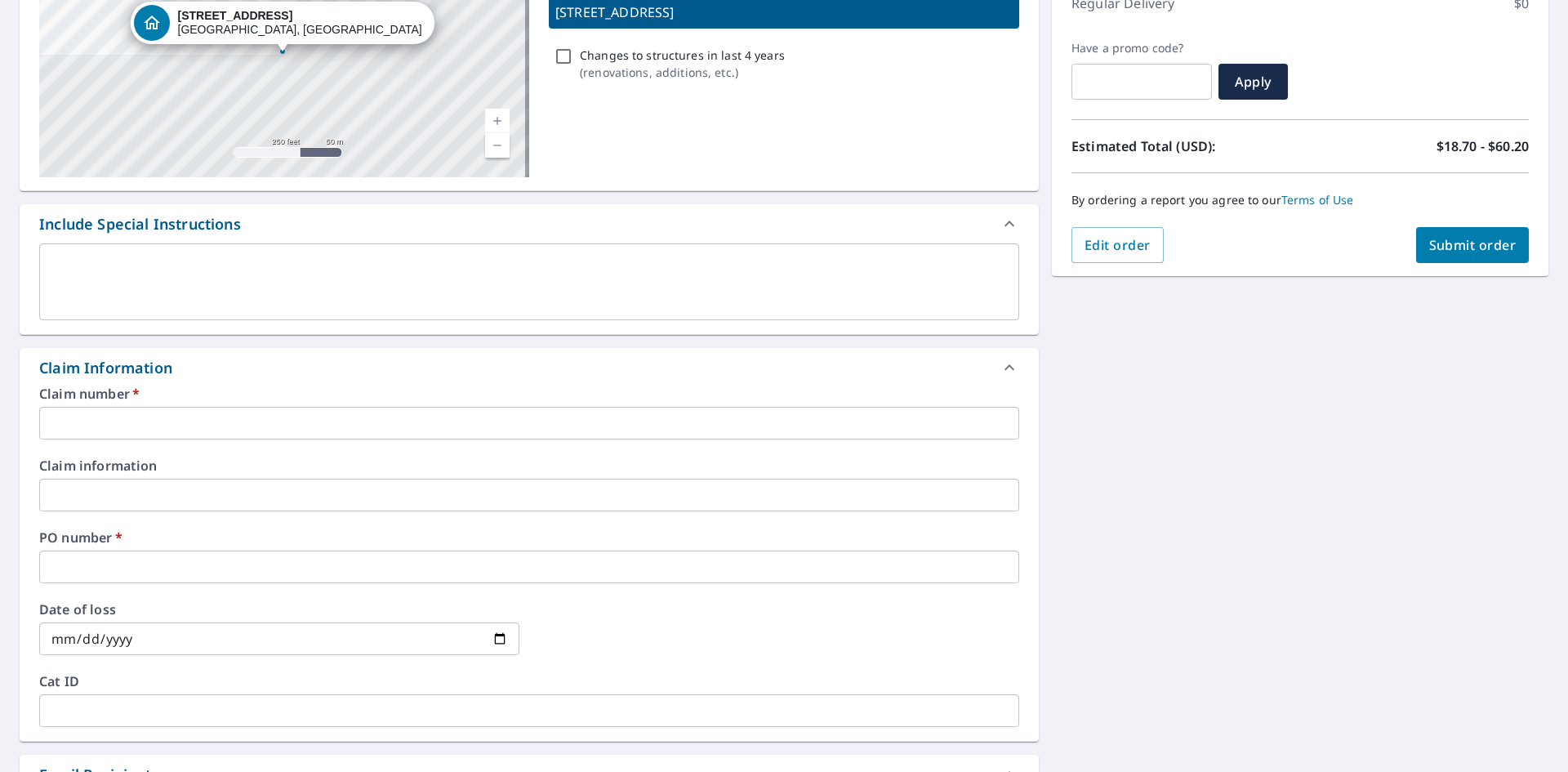
click at [179, 427] on input "text" at bounding box center [529, 423] width 979 height 33
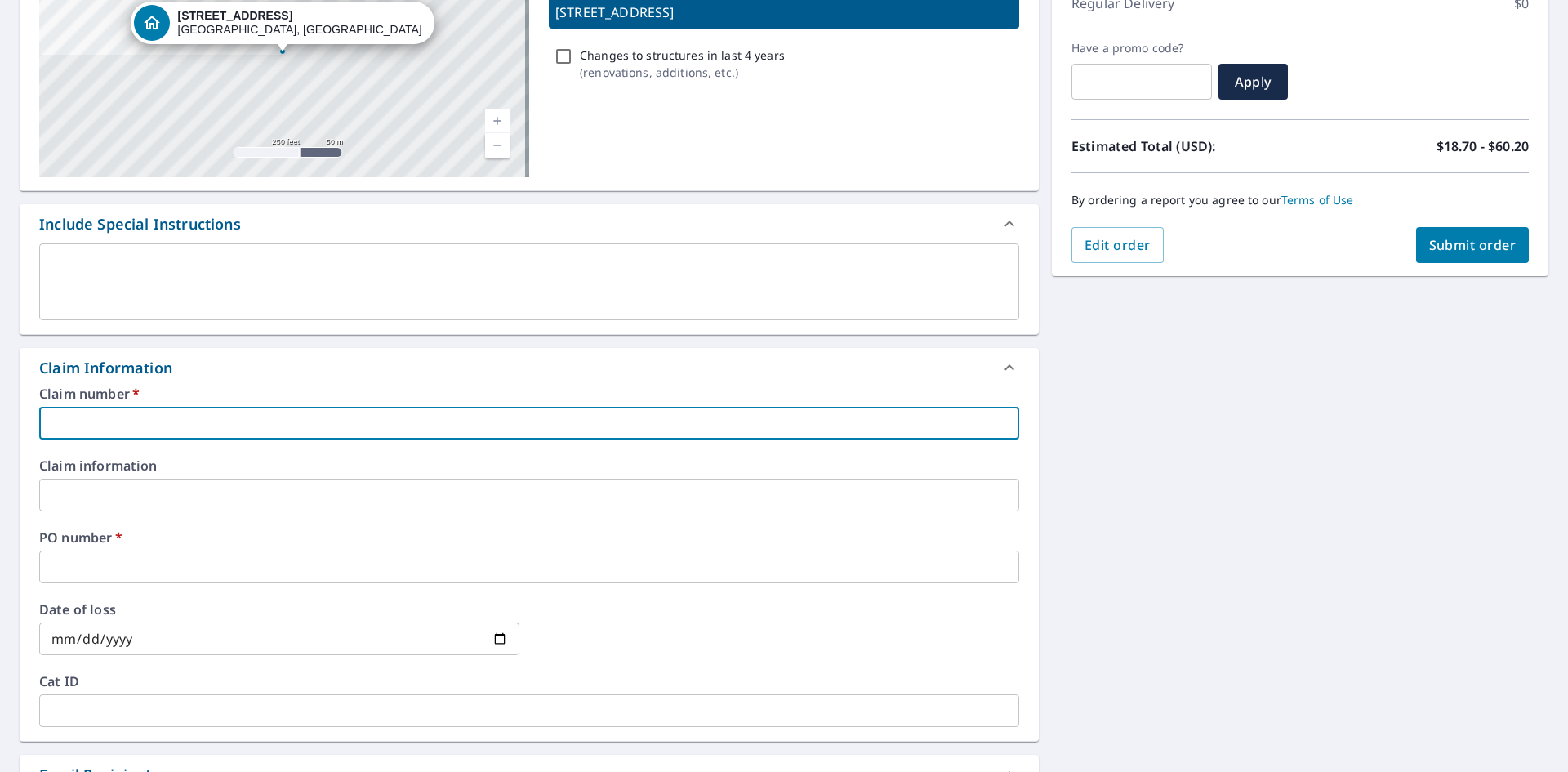
paste input "[STREET_ADDRESS]"
type input "[STREET_ADDRESS]"
checkbox input "true"
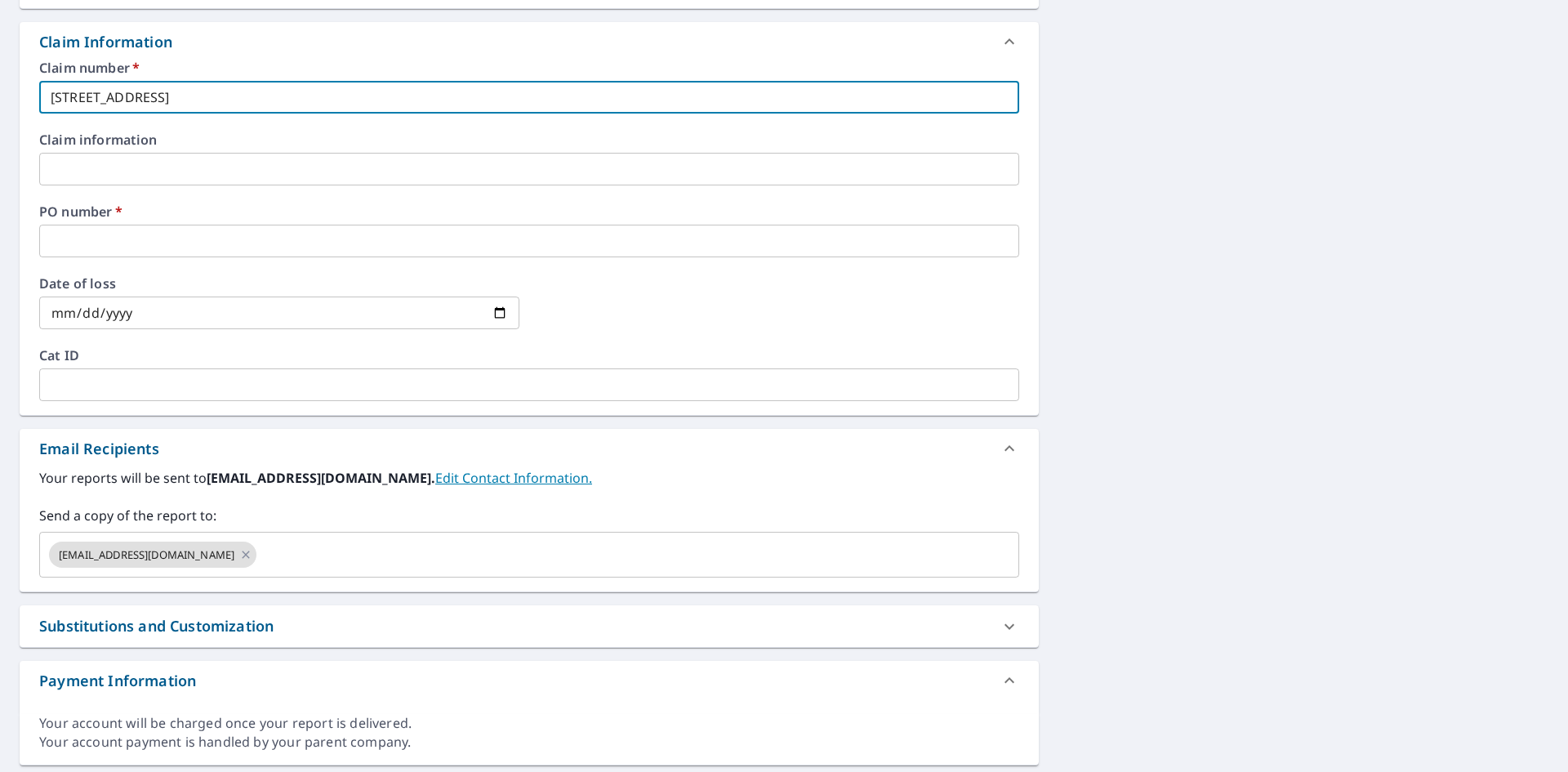
scroll to position [571, 0]
type input "[STREET_ADDRESS]"
click at [188, 228] on input "text" at bounding box center [529, 240] width 979 height 33
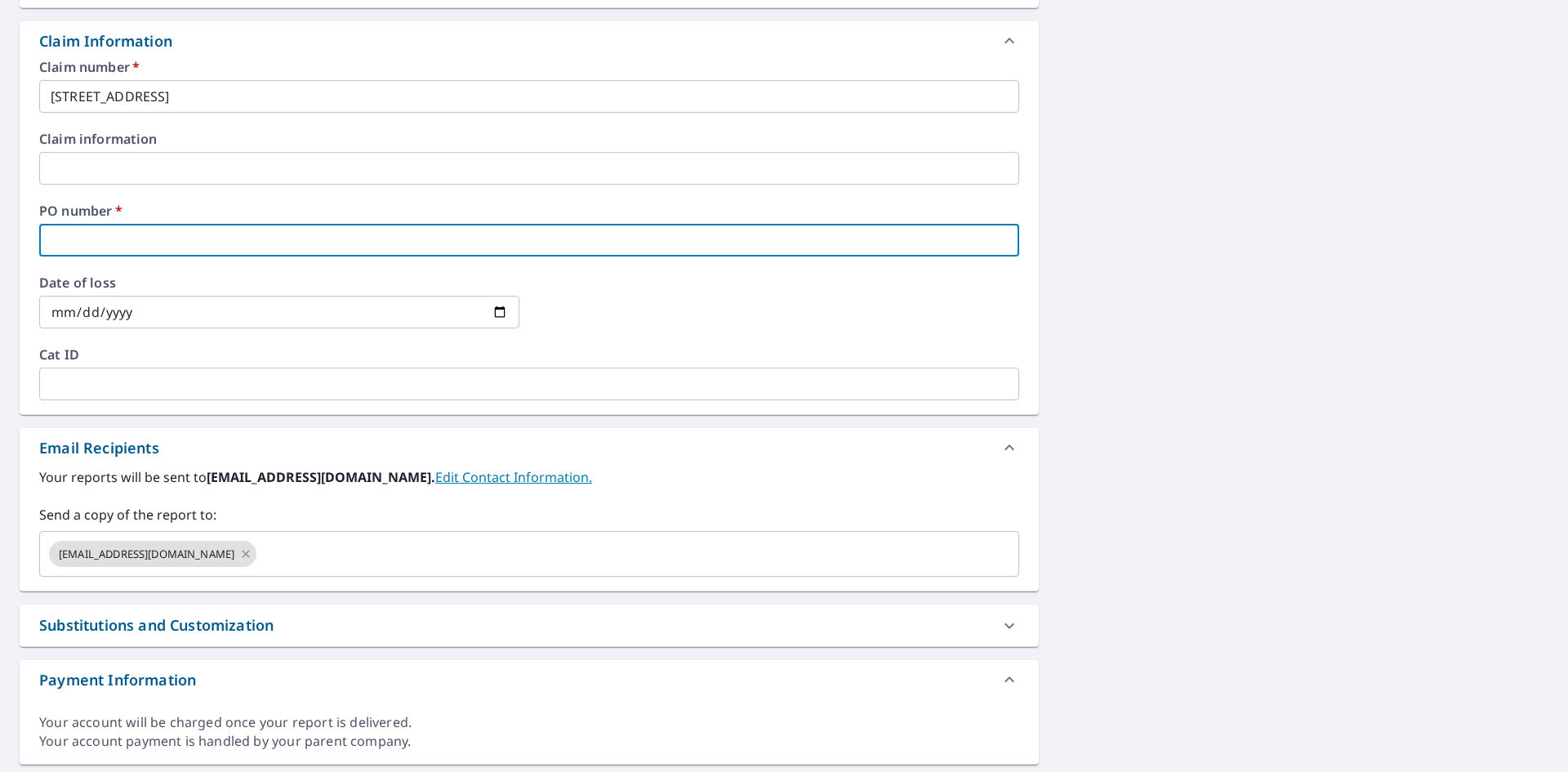
paste input "[STREET_ADDRESS]"
type input "[STREET_ADDRESS]"
click at [253, 558] on icon at bounding box center [245, 554] width 13 height 18
checkbox input "true"
type input "[STREET_ADDRESS]"
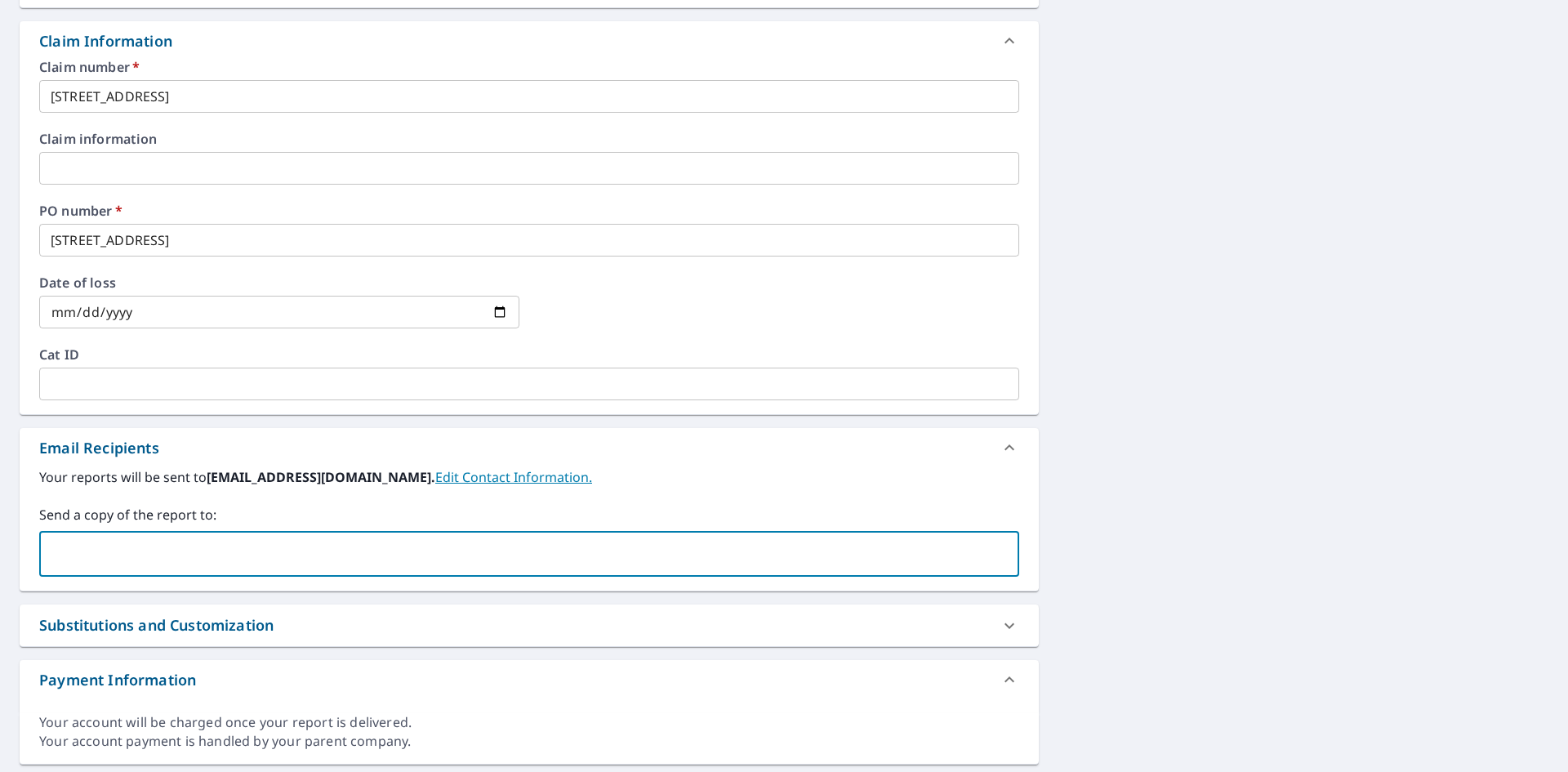
click at [356, 550] on input "text" at bounding box center [517, 554] width 941 height 31
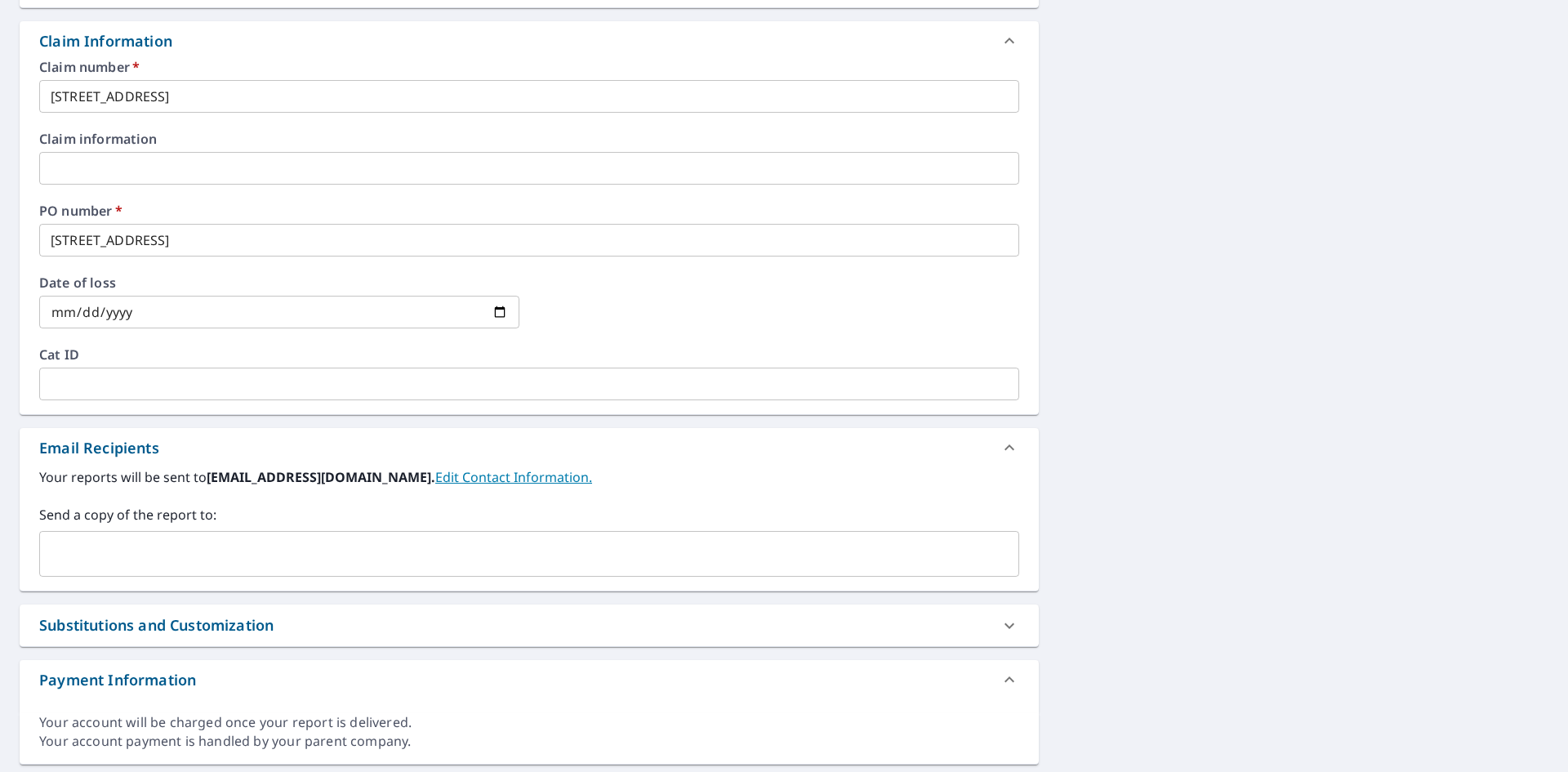
click at [70, 566] on input "text" at bounding box center [517, 554] width 941 height 31
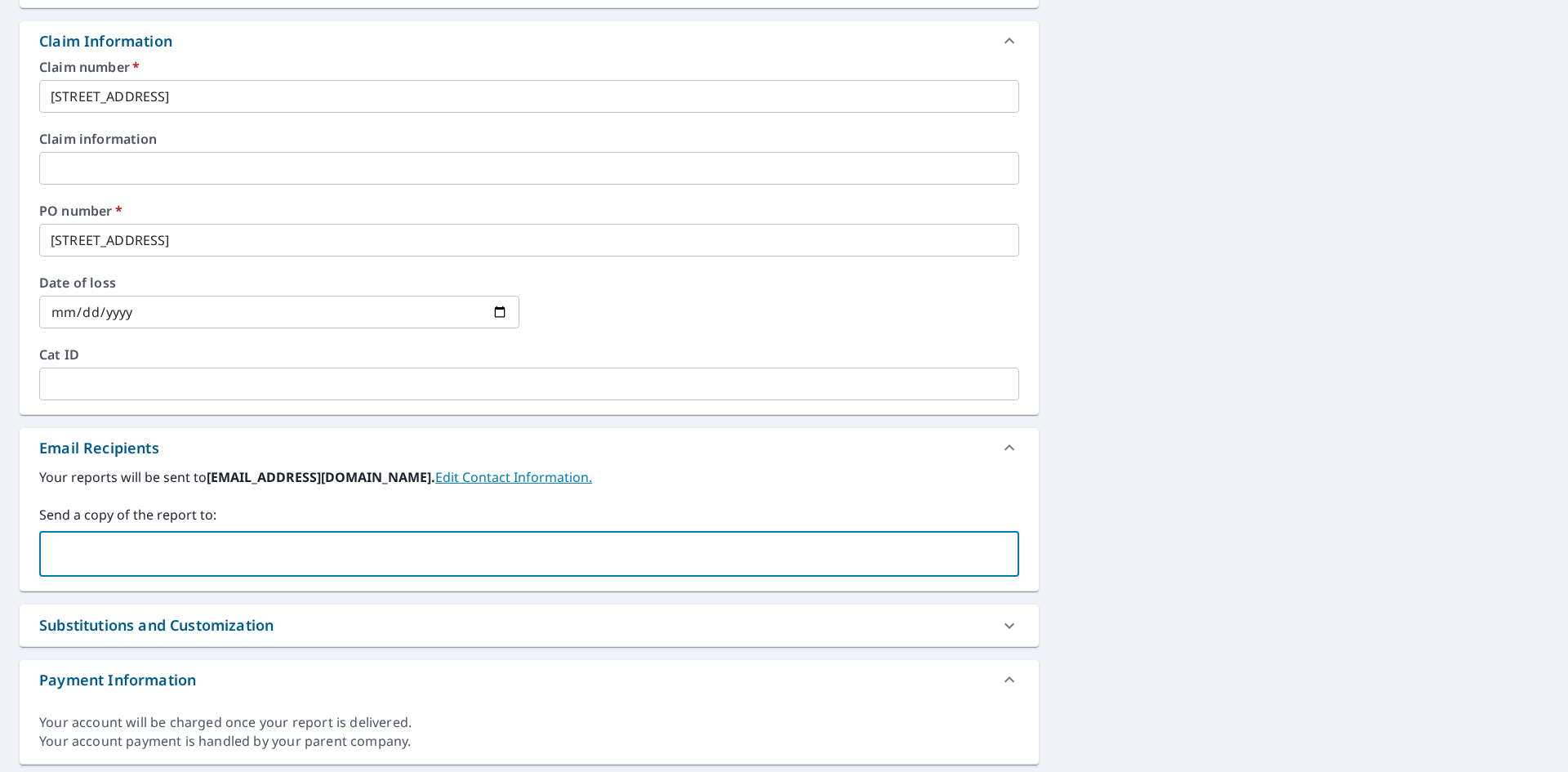
paste input "[EMAIL_ADDRESS][DOMAIN_NAME]"
type input "[EMAIL_ADDRESS][DOMAIN_NAME]"
click at [350, 559] on input "[EMAIL_ADDRESS][DOMAIN_NAME]" at bounding box center [517, 554] width 941 height 31
checkbox input "true"
type input "R"
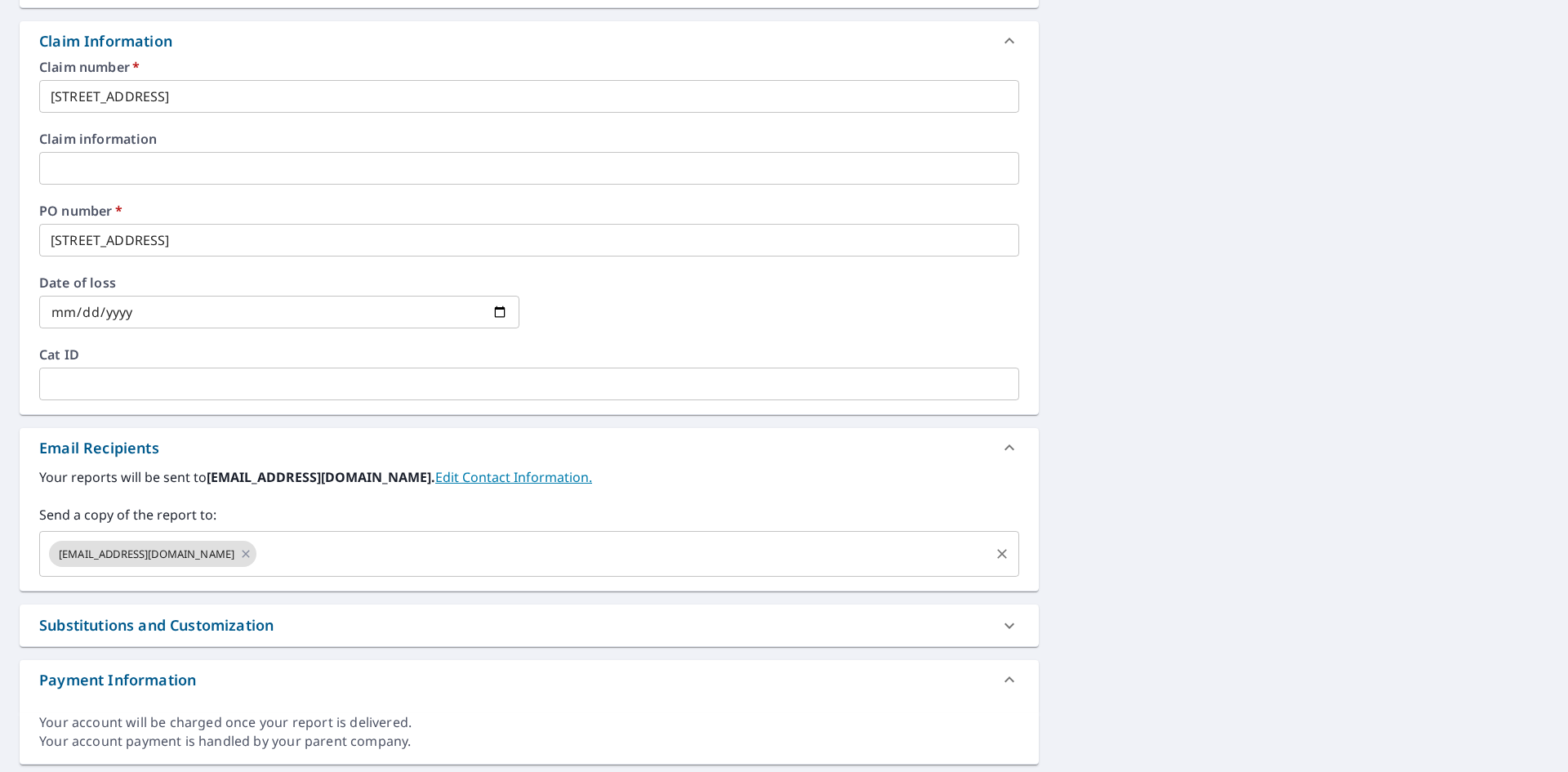
click at [314, 558] on input "text" at bounding box center [623, 554] width 729 height 31
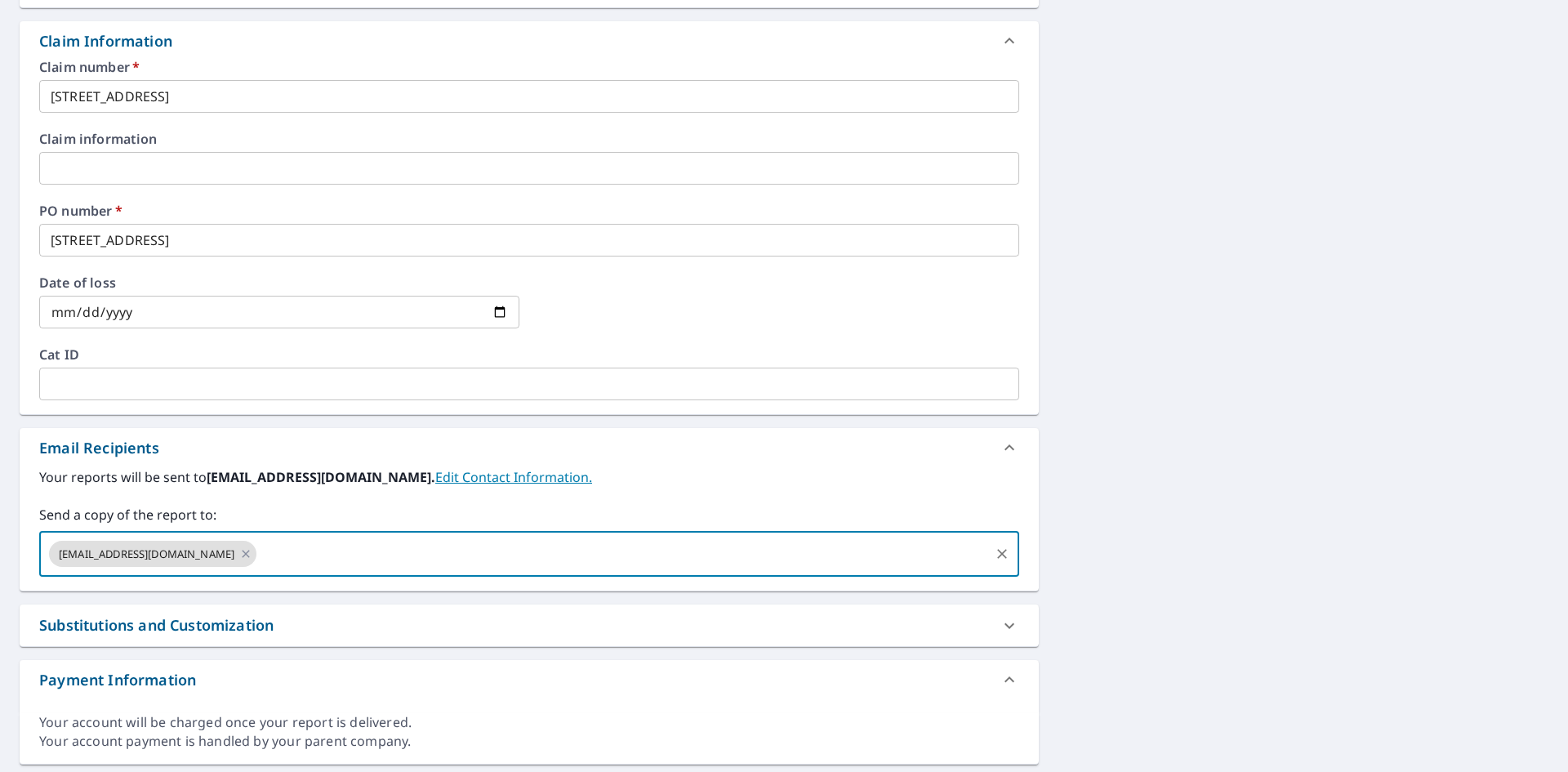
paste input "[PERSON_NAME][EMAIL_ADDRESS][DOMAIN_NAME]"
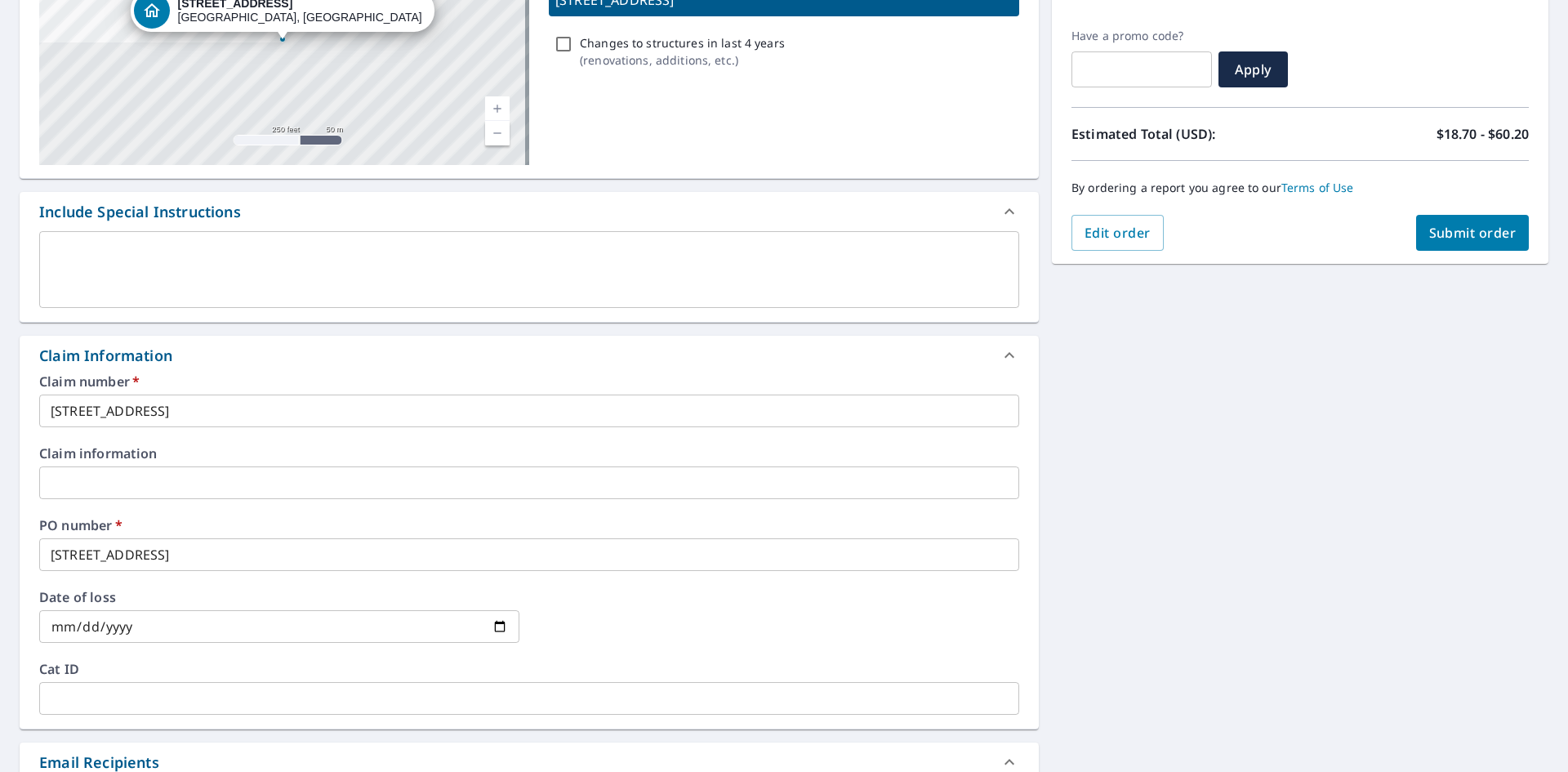
scroll to position [245, 0]
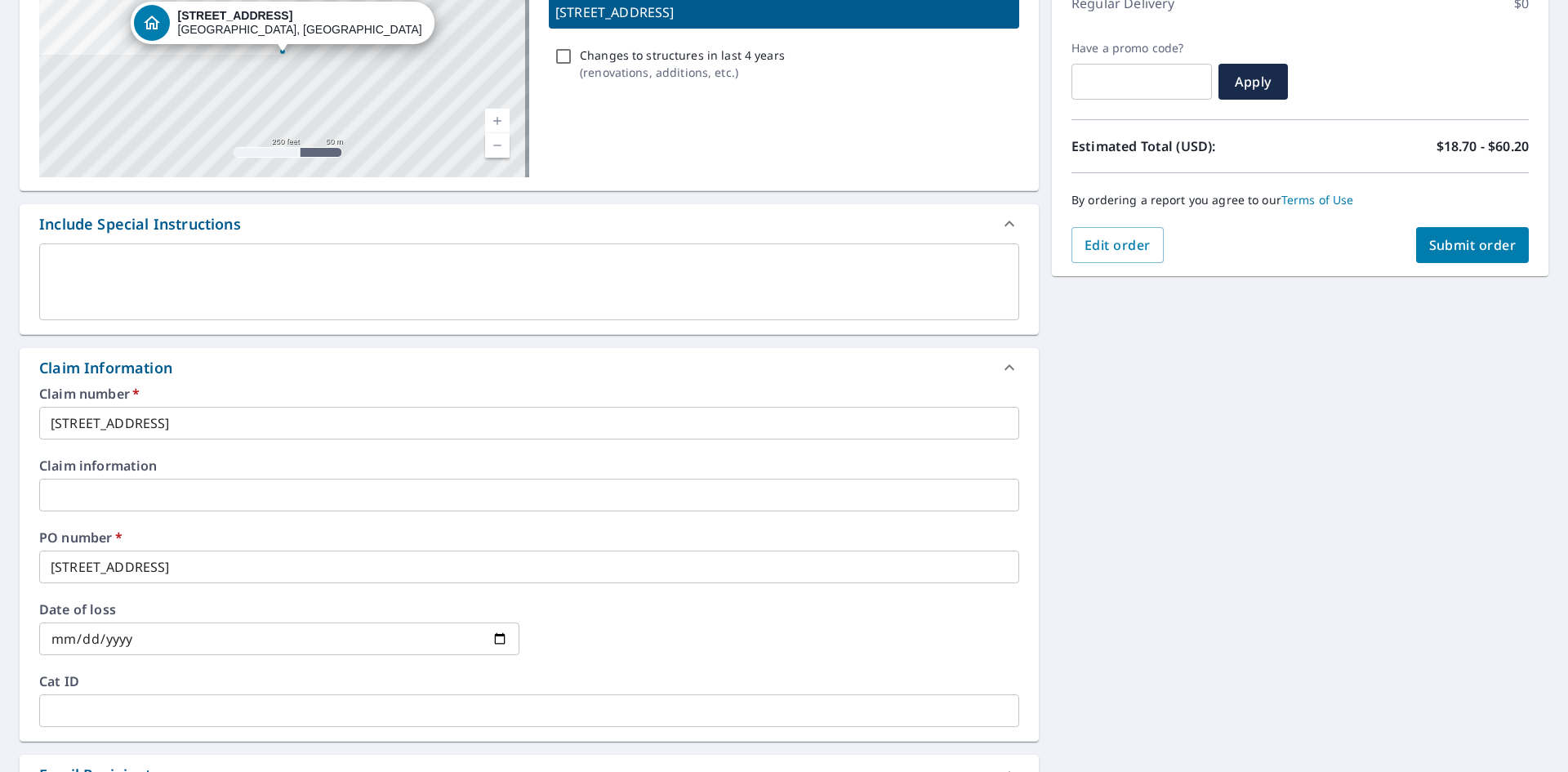
type input "[PERSON_NAME][EMAIL_ADDRESS][DOMAIN_NAME]"
click at [1429, 245] on span "Submit order" at bounding box center [1472, 245] width 87 height 18
checkbox input "true"
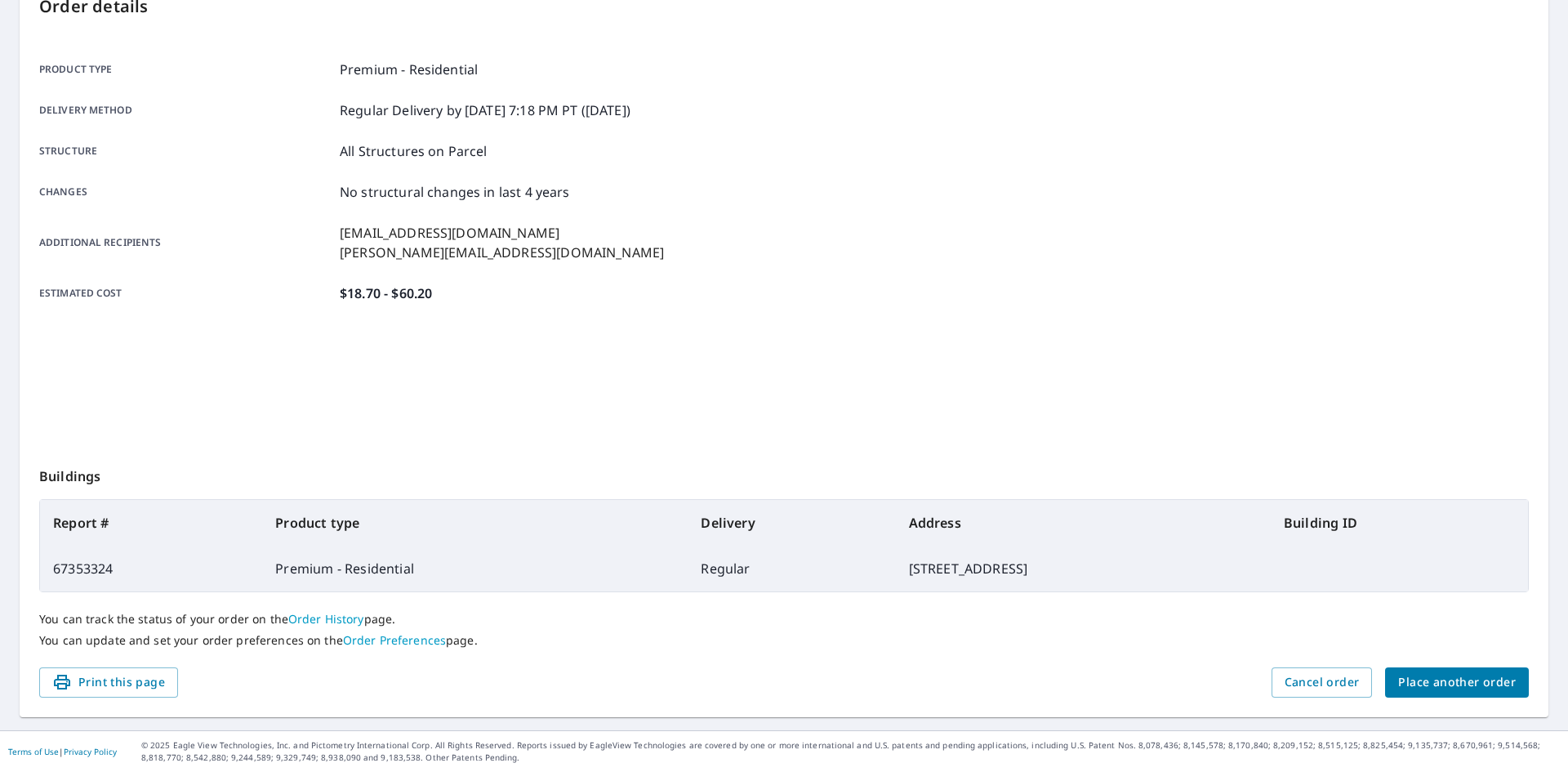
scroll to position [190, 0]
